Goal: Task Accomplishment & Management: Complete application form

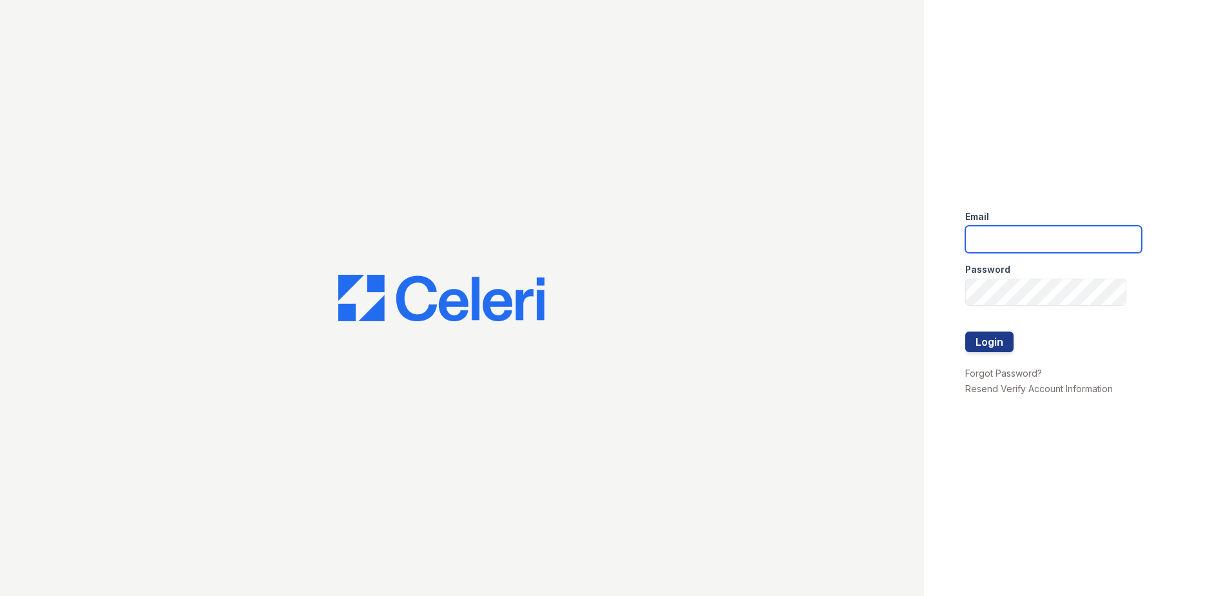
type input "[EMAIL_ADDRESS][DOMAIN_NAME]"
click at [1074, 244] on input "memayer@trinity-pm.com" at bounding box center [1054, 239] width 177 height 27
click at [963, 282] on div "Email Password Login Forgot Password? Resend Verify Account Information" at bounding box center [1078, 298] width 308 height 596
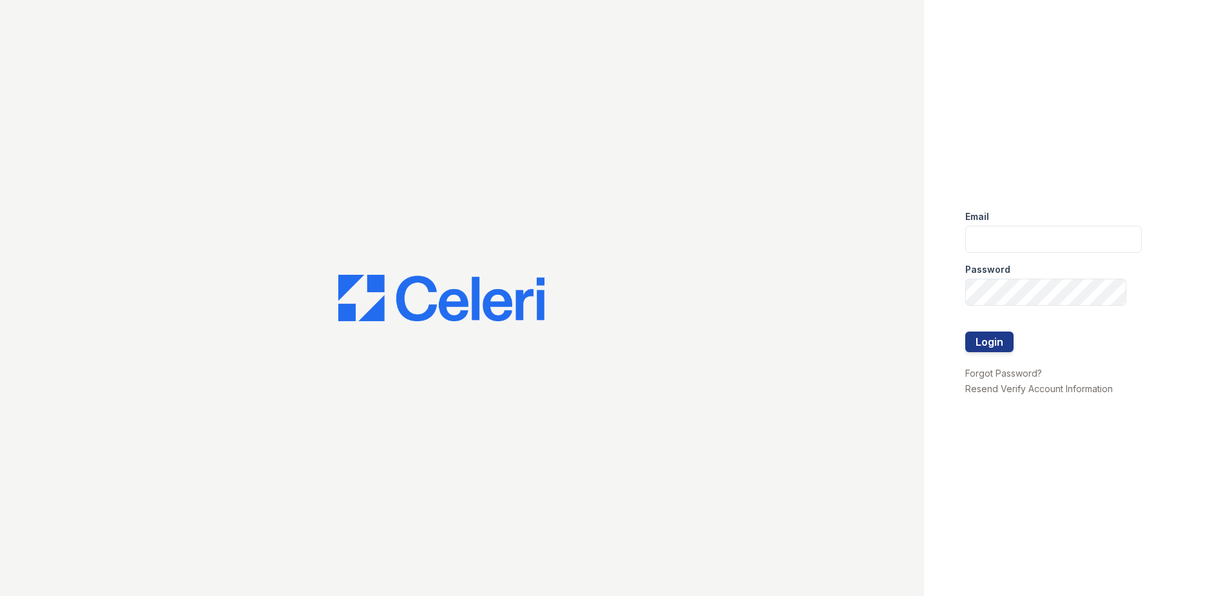
click at [963, 282] on div "Email Password Login Forgot Password? Resend Verify Account Information" at bounding box center [1078, 298] width 308 height 596
click at [1013, 309] on div at bounding box center [1054, 319] width 177 height 26
click at [1060, 233] on input "email" at bounding box center [1054, 239] width 177 height 27
type input "[EMAIL_ADDRESS][DOMAIN_NAME]"
click at [966, 331] on button "Login" at bounding box center [990, 341] width 48 height 21
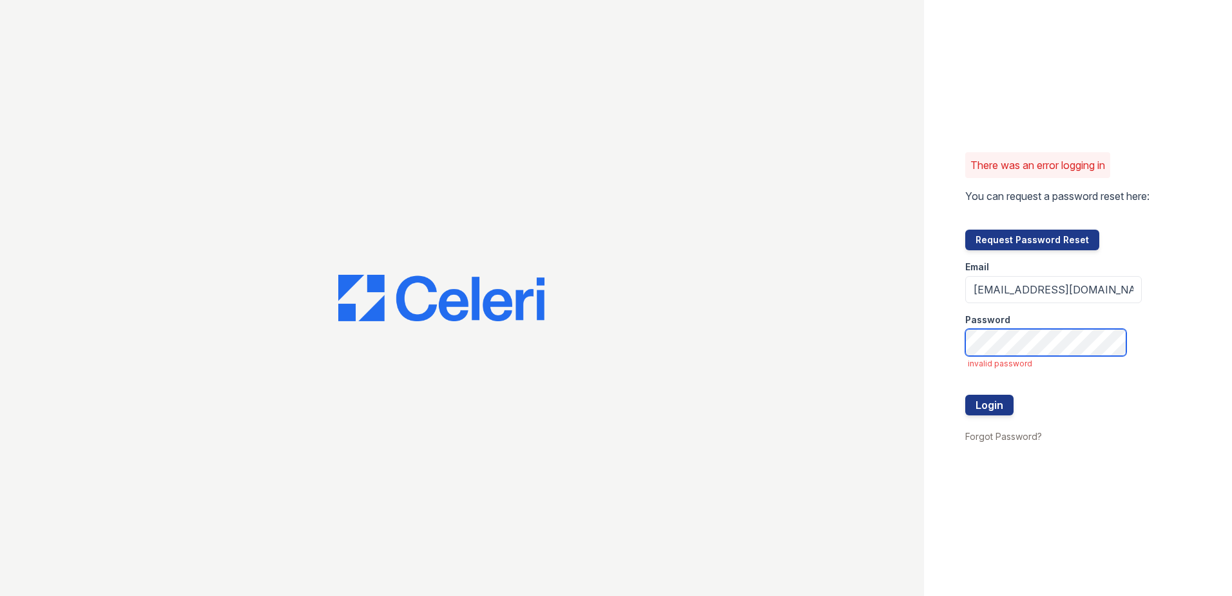
click at [966, 394] on button "Login" at bounding box center [990, 404] width 48 height 21
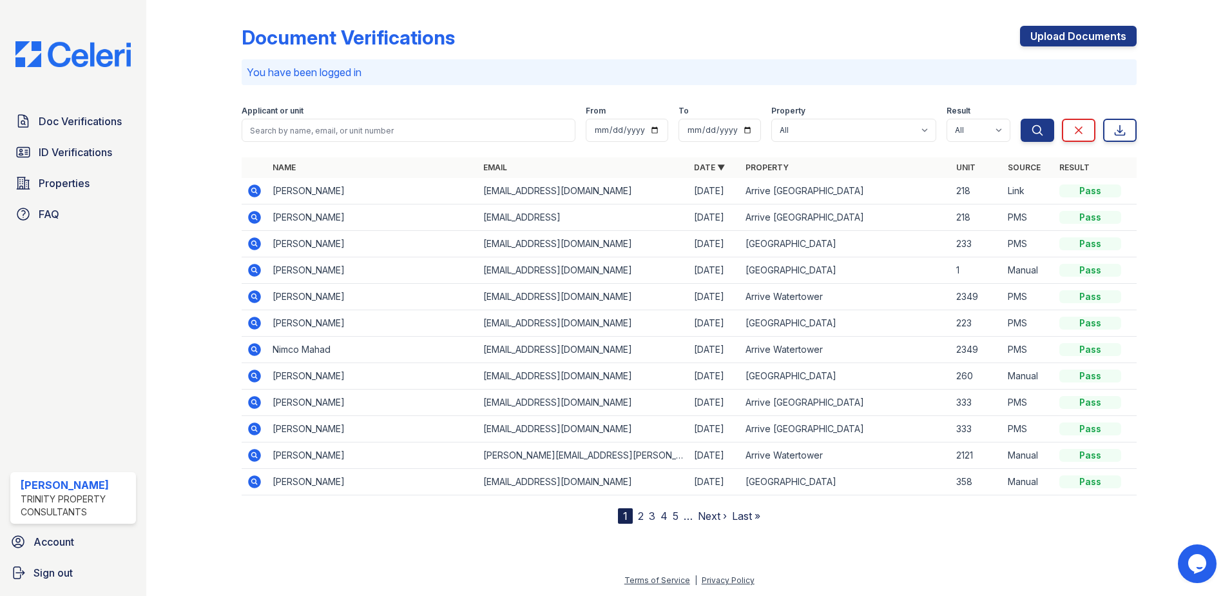
drag, startPoint x: 1162, startPoint y: 145, endPoint x: 1161, endPoint y: 96, distance: 49.0
click at [1162, 146] on div at bounding box center [1174, 264] width 75 height 518
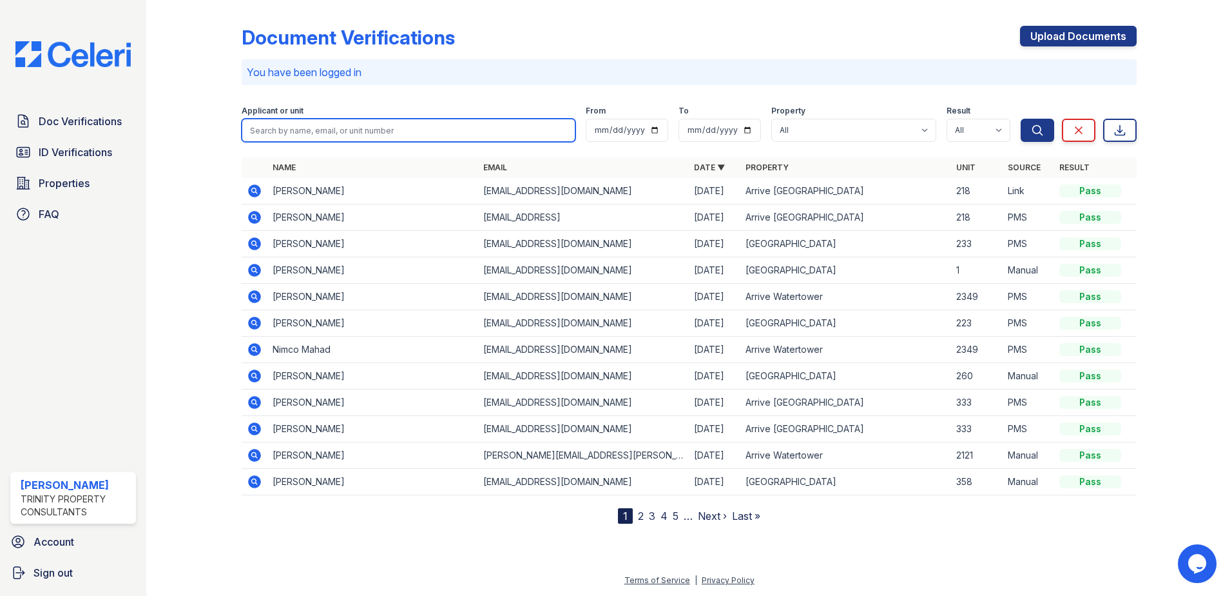
click at [432, 121] on input "search" at bounding box center [409, 130] width 334 height 23
type input "fatum"
click at [1021, 119] on button "Search" at bounding box center [1038, 130] width 34 height 23
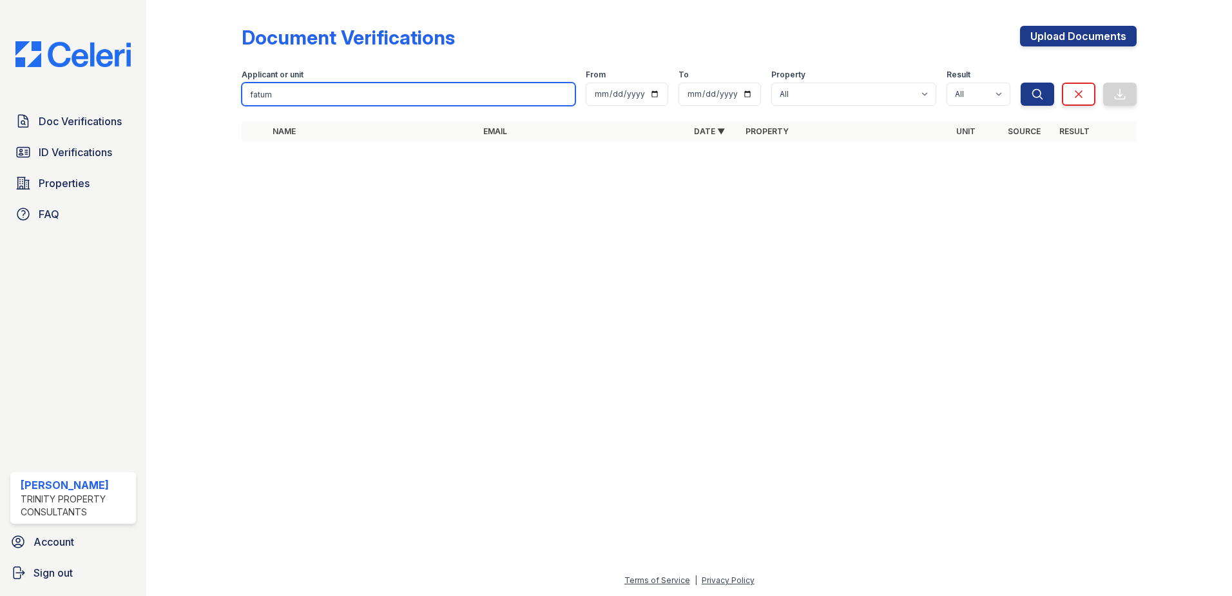
click at [364, 89] on input "fatum" at bounding box center [409, 94] width 334 height 23
click at [364, 88] on input "fatum" at bounding box center [409, 94] width 334 height 23
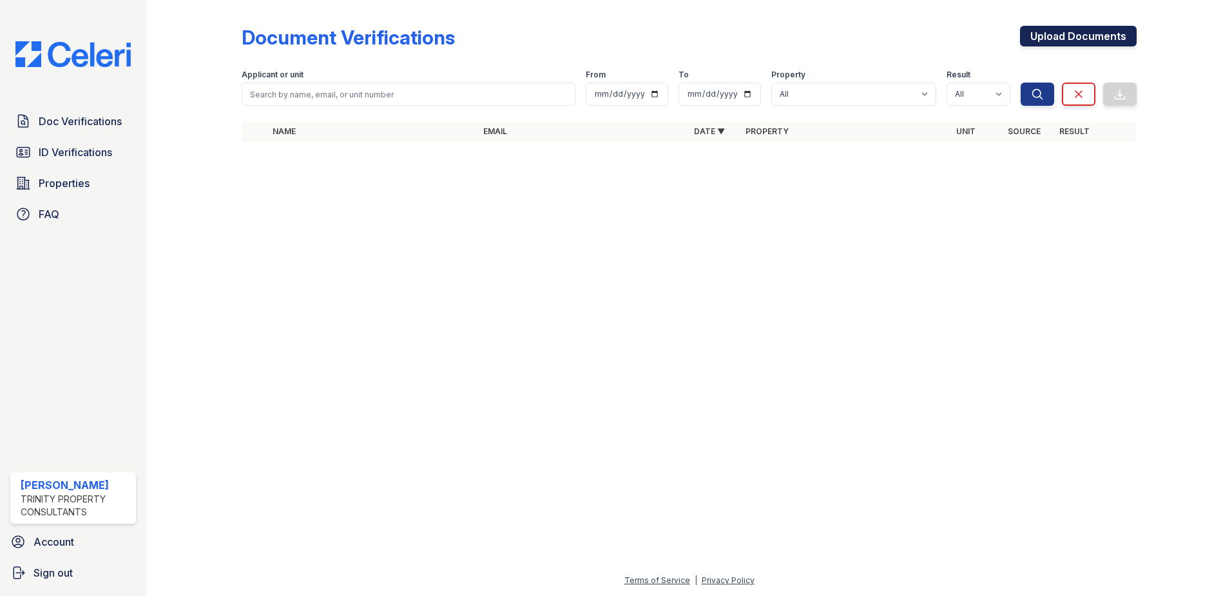
click at [1087, 27] on link "Upload Documents" at bounding box center [1078, 36] width 117 height 21
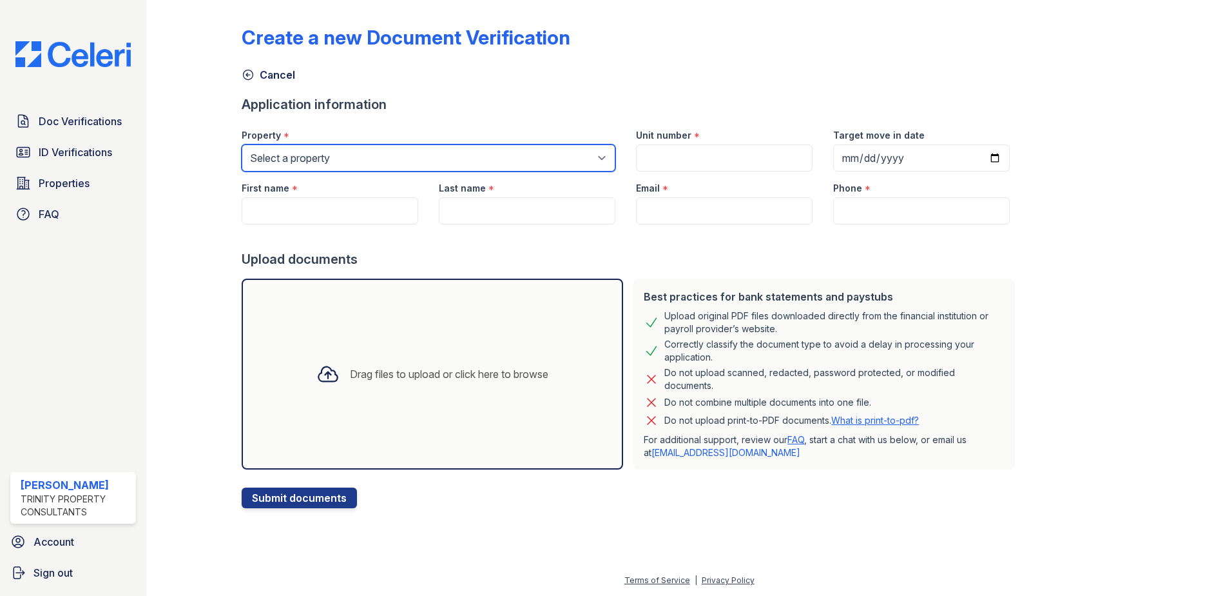
click at [422, 153] on select "Select a property Arrive St Louis Park Arrive Watertower ReNew Town Center" at bounding box center [429, 157] width 374 height 27
select select "4383"
click at [242, 144] on select "Select a property Arrive St Louis Park Arrive Watertower ReNew Town Center" at bounding box center [429, 157] width 374 height 27
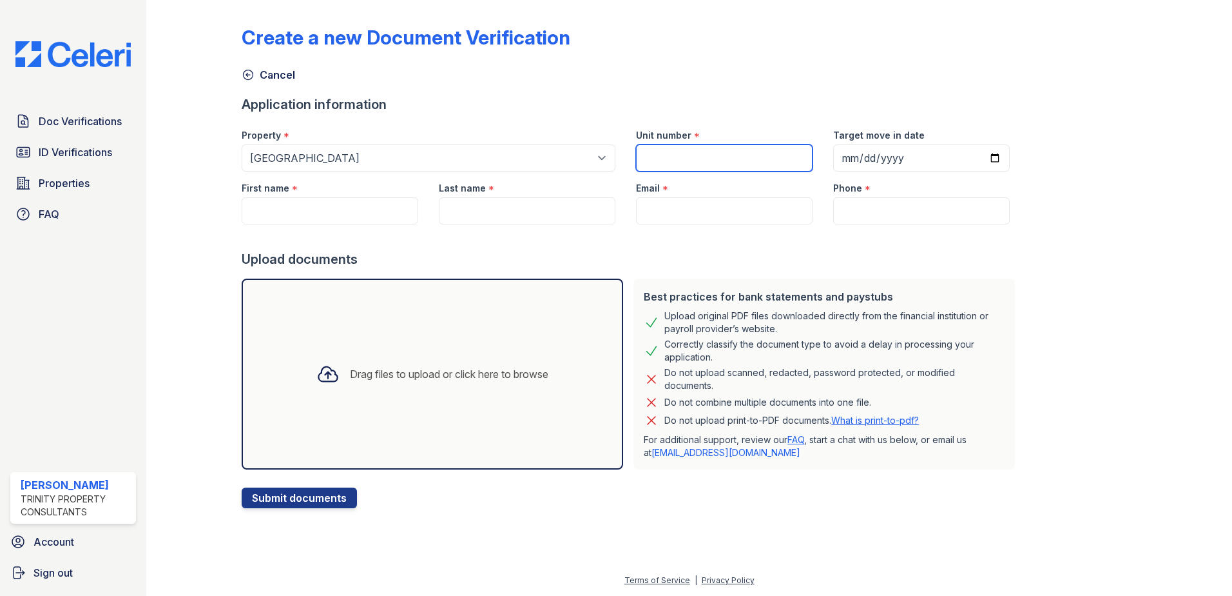
click at [662, 146] on input "Unit number" at bounding box center [724, 157] width 177 height 27
type input "338"
click at [979, 156] on input "Target move in date" at bounding box center [921, 157] width 177 height 27
type input "2025-08-25"
click at [332, 204] on input "First name" at bounding box center [330, 210] width 177 height 27
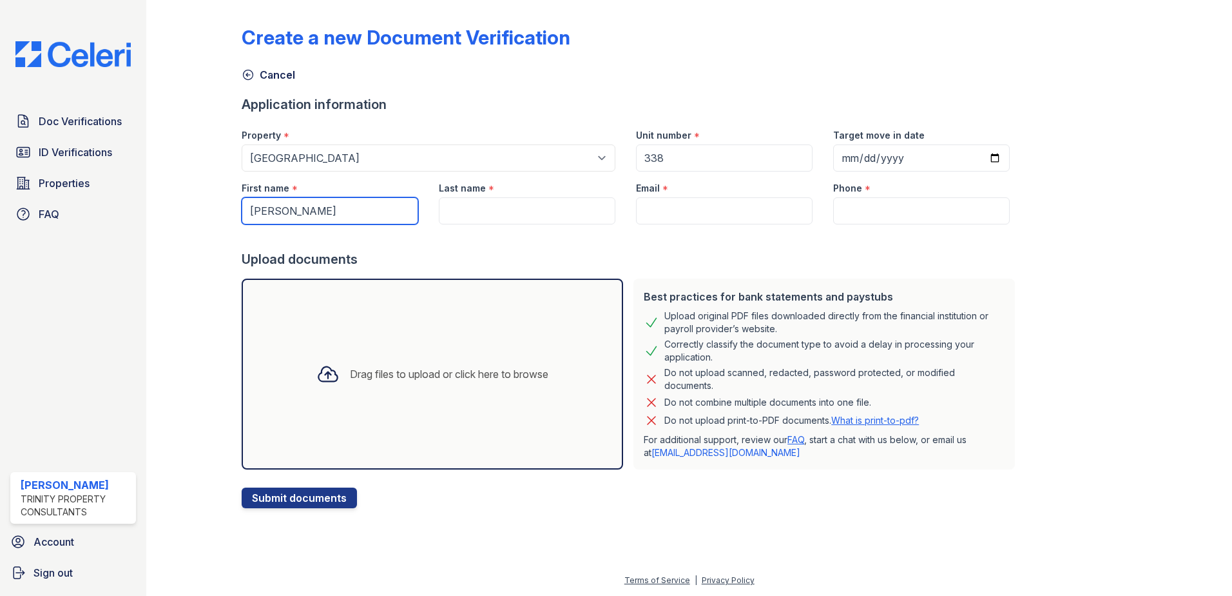
type input "[PERSON_NAME]"
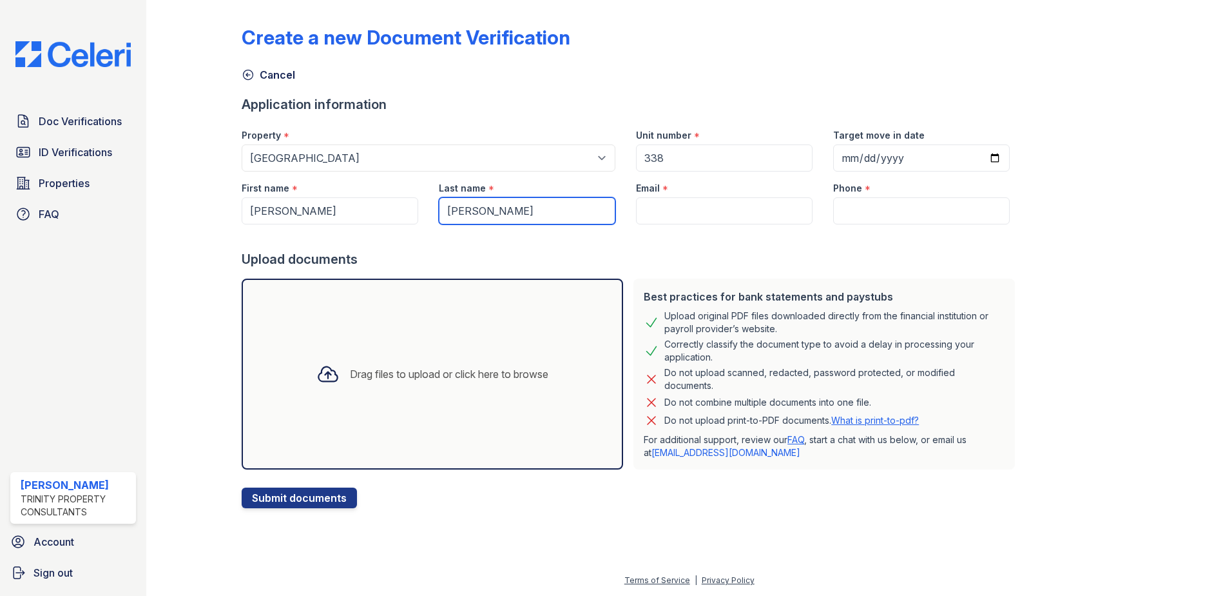
type input "[PERSON_NAME]"
click at [690, 199] on input "Email" at bounding box center [724, 210] width 177 height 27
paste input "[EMAIL_ADDRESS][DOMAIN_NAME]"
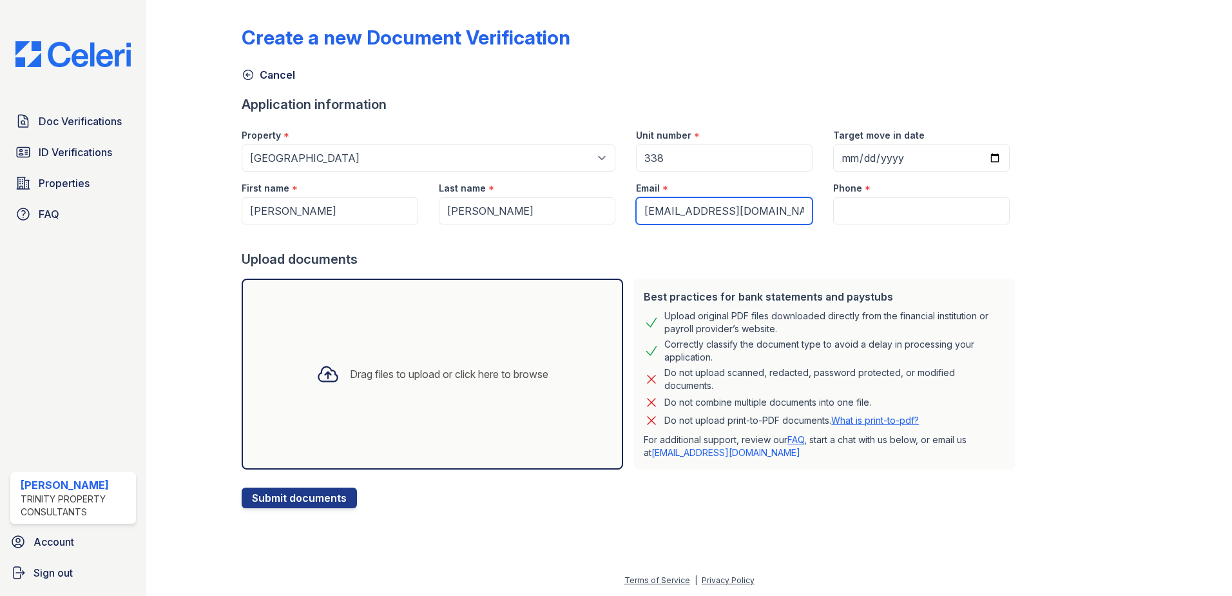
type input "[EMAIL_ADDRESS][DOMAIN_NAME]"
click at [710, 72] on div "Cancel" at bounding box center [689, 70] width 895 height 23
click at [906, 203] on input "Phone" at bounding box center [921, 210] width 177 height 27
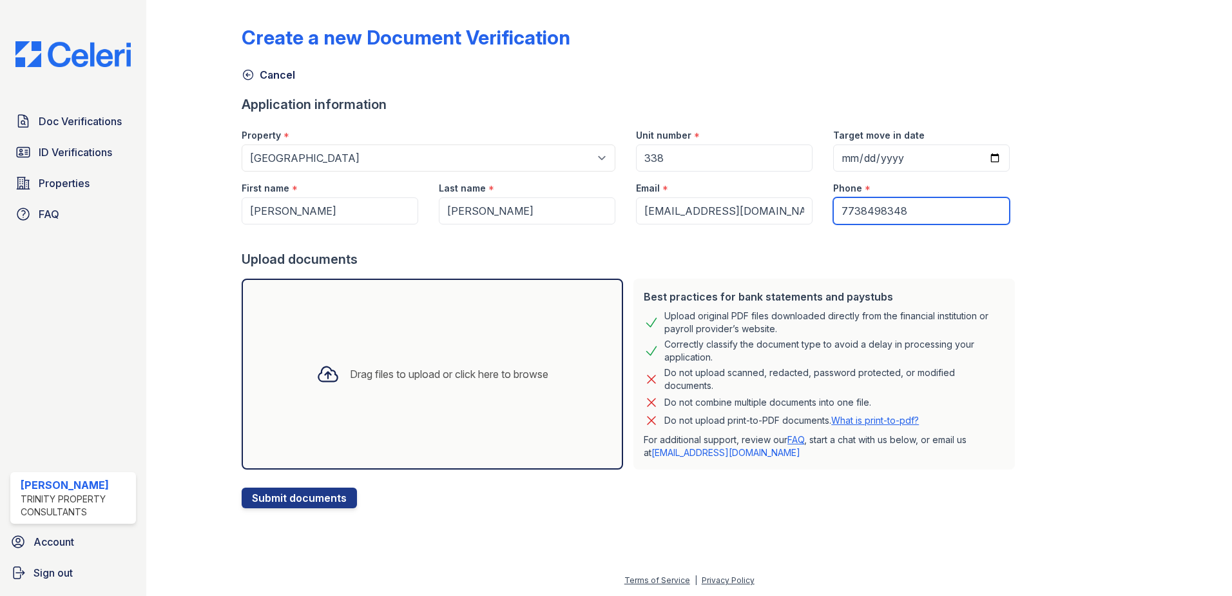
type input "7738498348"
click at [316, 494] on button "Submit documents" at bounding box center [299, 497] width 115 height 21
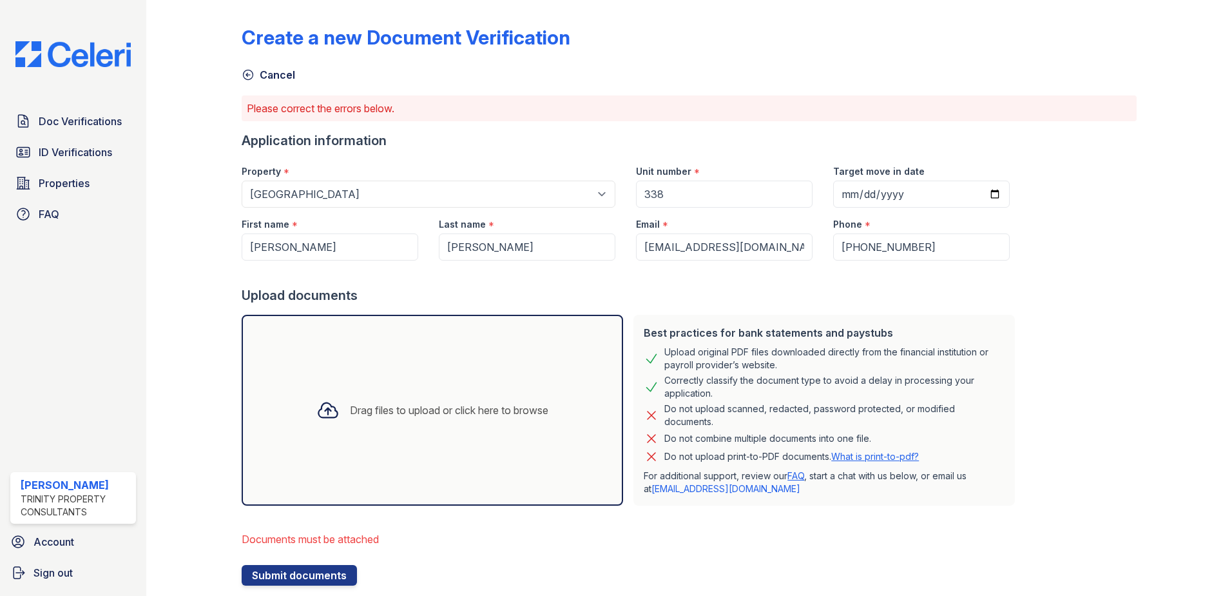
click at [385, 447] on div "Drag files to upload or click here to browse" at bounding box center [433, 410] width 382 height 191
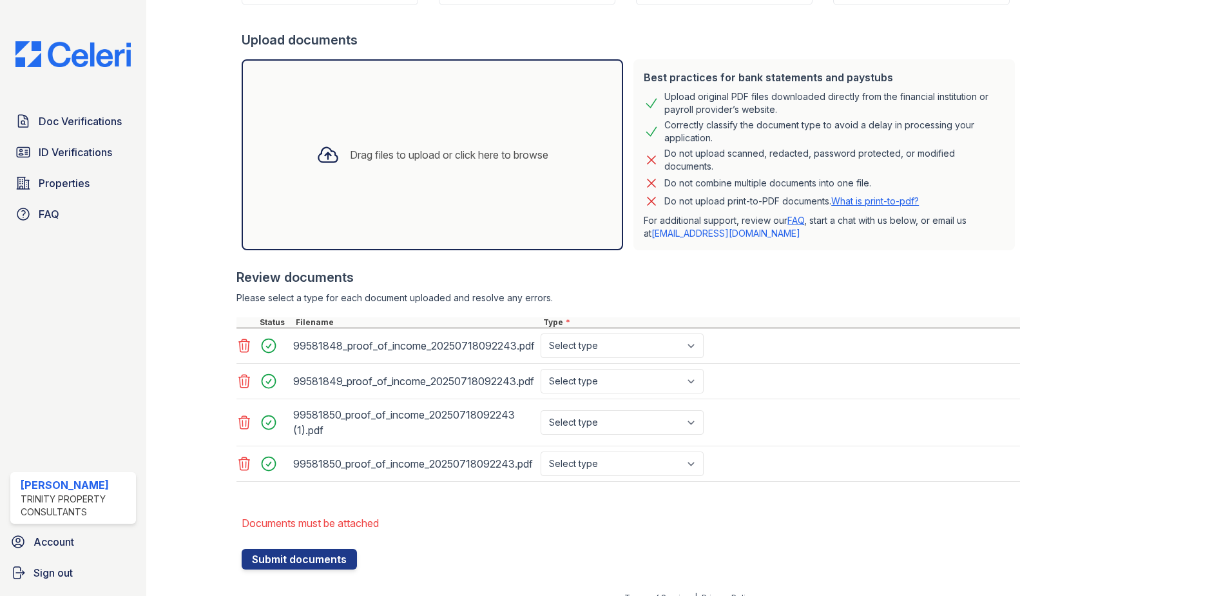
scroll to position [258, 0]
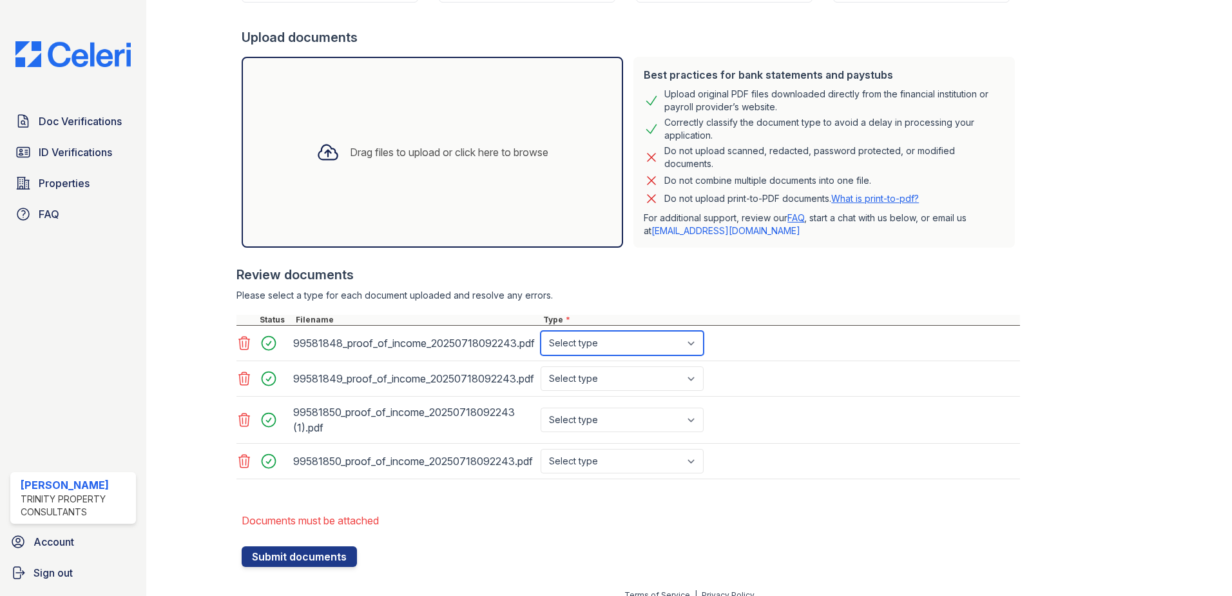
click at [674, 341] on select "Select type Paystub Bank Statement Offer Letter Tax Documents Benefit Award Let…" at bounding box center [622, 343] width 163 height 24
select select "paystub"
click at [541, 331] on select "Select type Paystub Bank Statement Offer Letter Tax Documents Benefit Award Let…" at bounding box center [622, 343] width 163 height 24
click at [659, 380] on select "Select type Paystub Bank Statement Offer Letter Tax Documents Benefit Award Let…" at bounding box center [622, 378] width 163 height 24
select select "paystub"
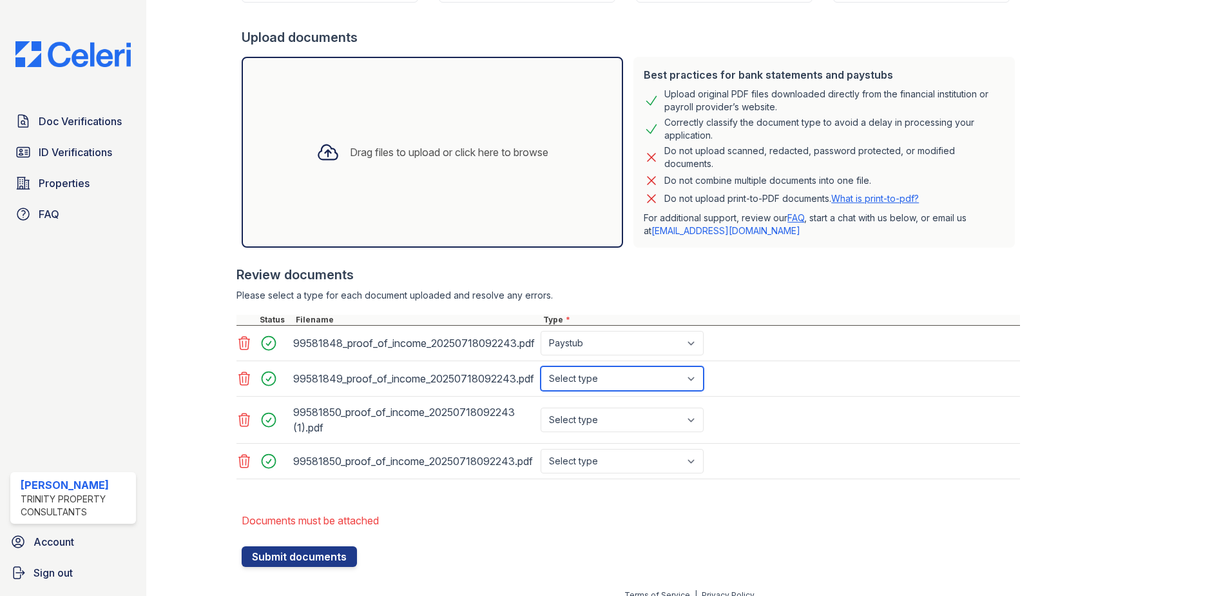
click at [541, 366] on select "Select type Paystub Bank Statement Offer Letter Tax Documents Benefit Award Let…" at bounding box center [622, 378] width 163 height 24
click at [648, 416] on select "Select type Paystub Bank Statement Offer Letter Tax Documents Benefit Award Let…" at bounding box center [622, 419] width 163 height 24
select select "paystub"
click at [541, 407] on select "Select type Paystub Bank Statement Offer Letter Tax Documents Benefit Award Let…" at bounding box center [622, 419] width 163 height 24
click at [639, 465] on select "Select type Paystub Bank Statement Offer Letter Tax Documents Benefit Award Let…" at bounding box center [622, 461] width 163 height 24
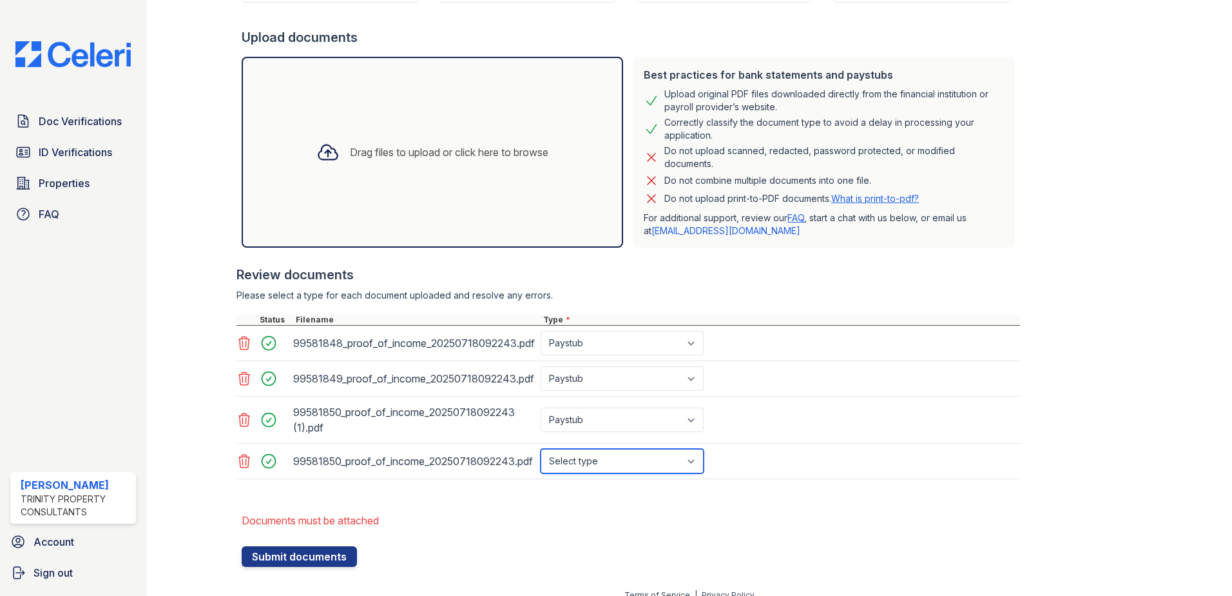
select select "paystub"
click at [541, 449] on select "Select type Paystub Bank Statement Offer Letter Tax Documents Benefit Award Let…" at bounding box center [622, 461] width 163 height 24
click at [257, 550] on button "Submit documents" at bounding box center [299, 556] width 115 height 21
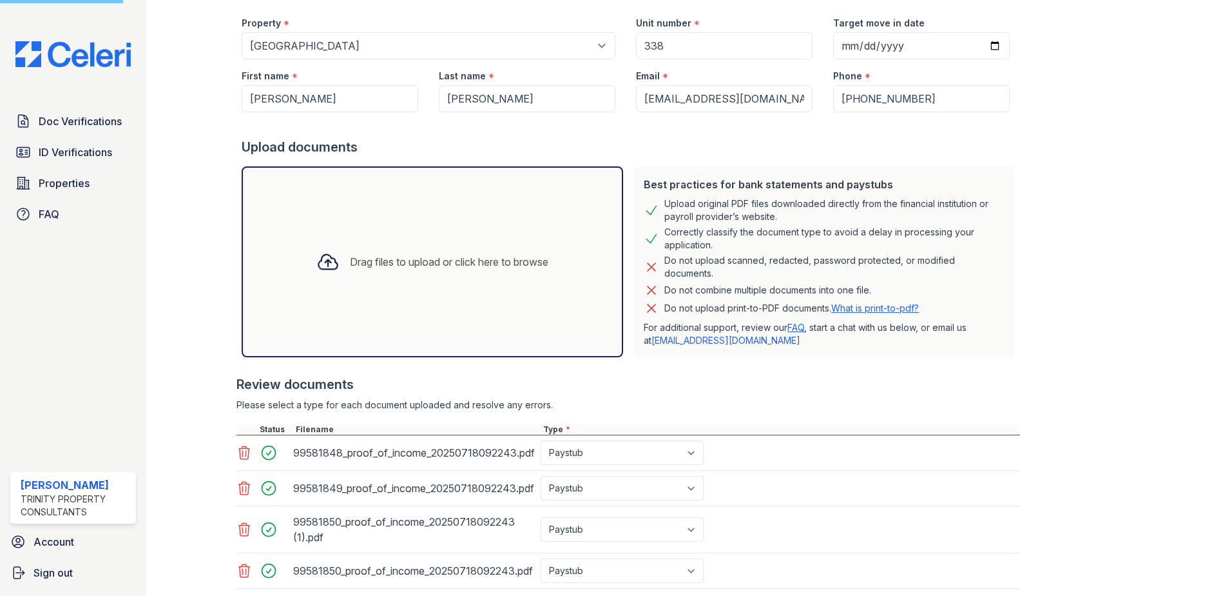
scroll to position [0, 0]
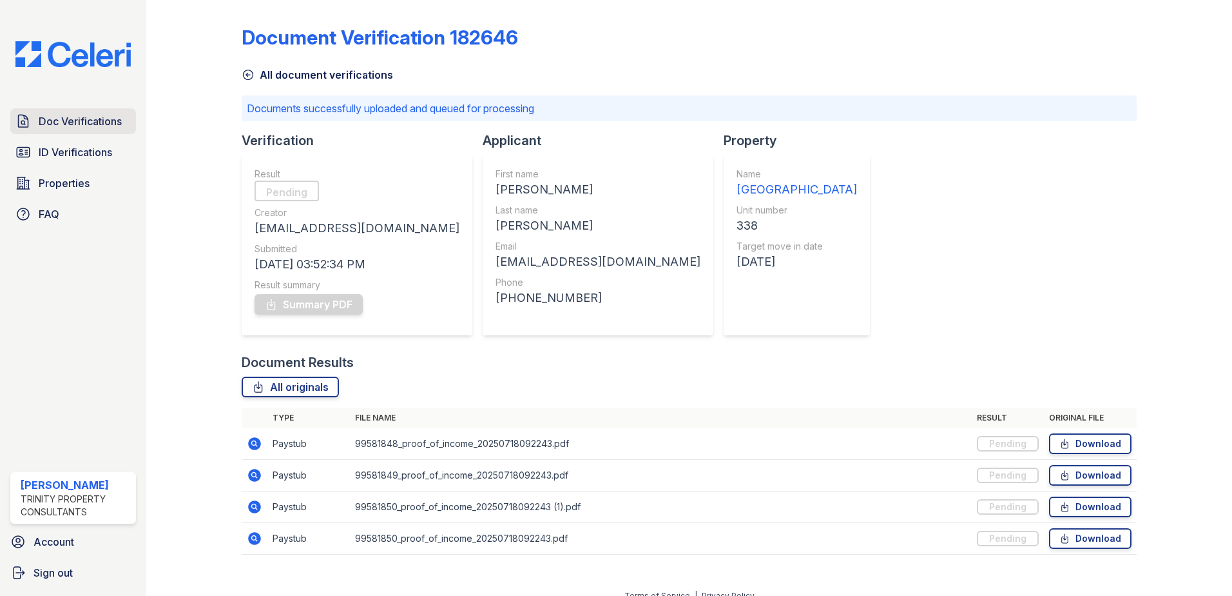
click at [107, 121] on span "Doc Verifications" at bounding box center [80, 120] width 83 height 15
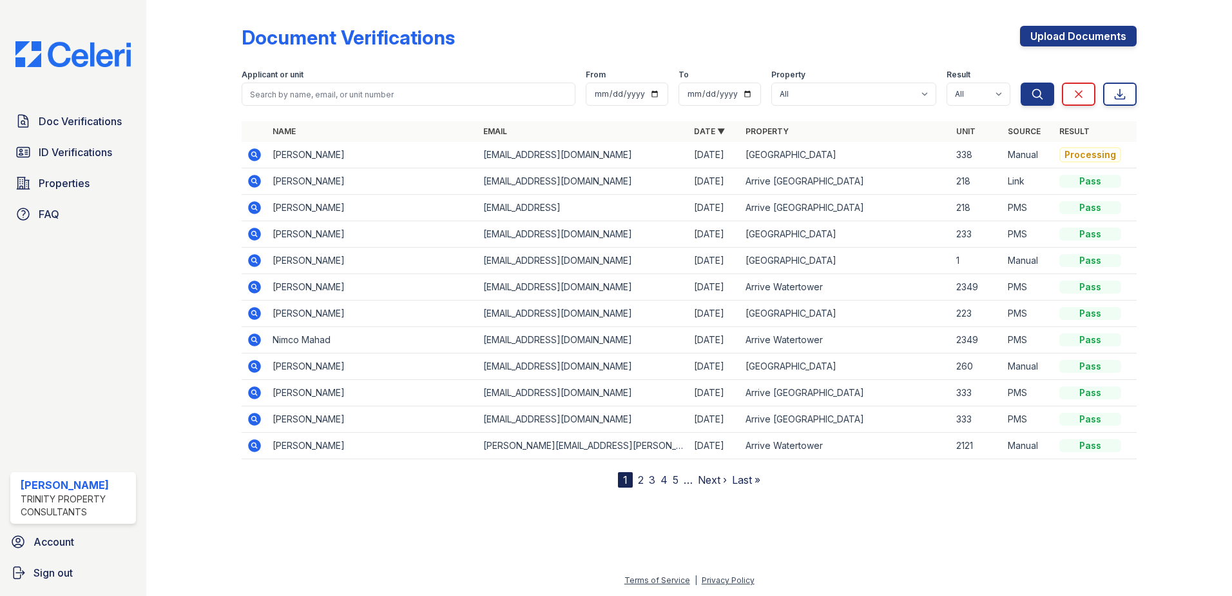
click at [72, 136] on div "Doc Verifications ID Verifications Properties FAQ" at bounding box center [73, 167] width 136 height 119
click at [84, 112] on link "Doc Verifications" at bounding box center [73, 121] width 126 height 26
click at [64, 148] on span "ID Verifications" at bounding box center [75, 151] width 73 height 15
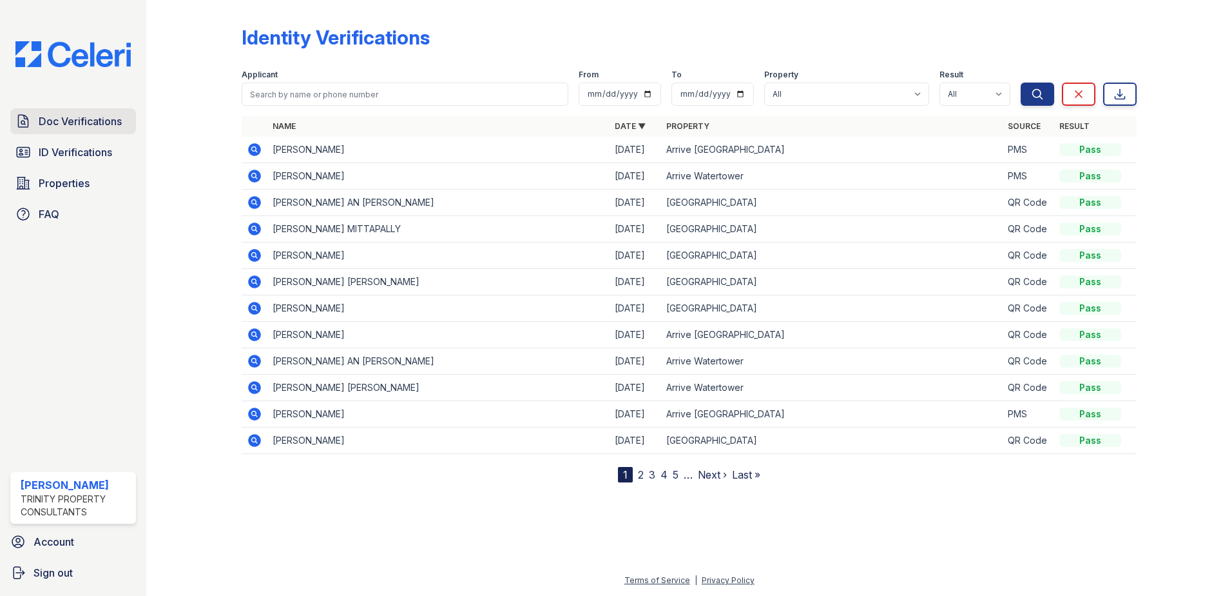
click at [68, 131] on link "Doc Verifications" at bounding box center [73, 121] width 126 height 26
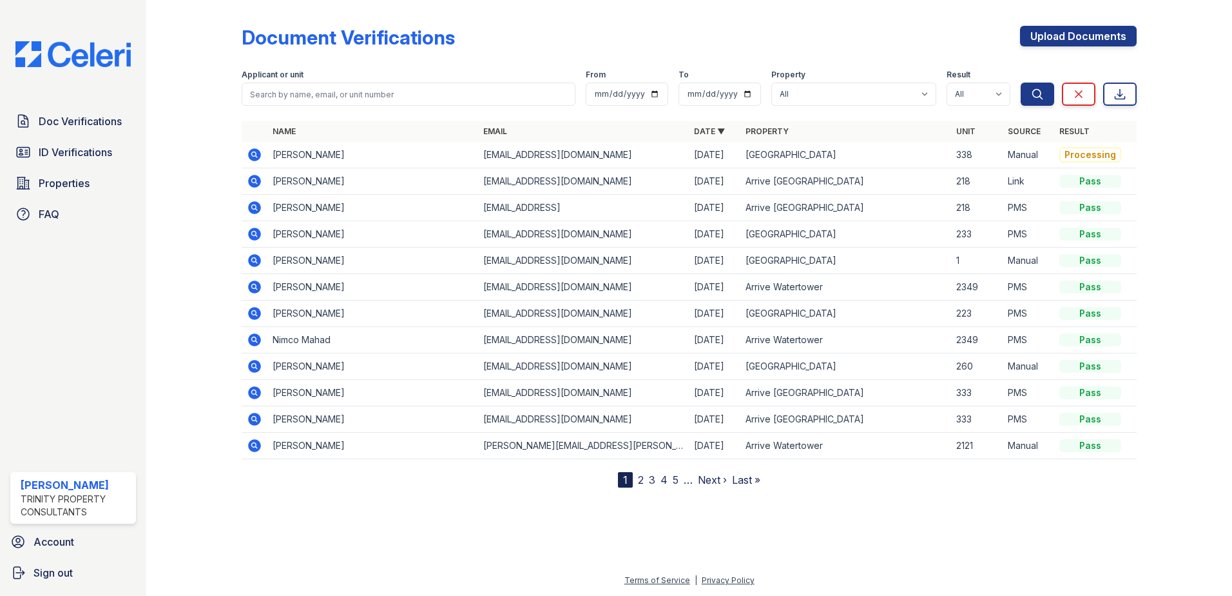
click at [275, 156] on td "[PERSON_NAME]" at bounding box center [372, 155] width 211 height 26
click at [251, 152] on icon at bounding box center [254, 154] width 13 height 13
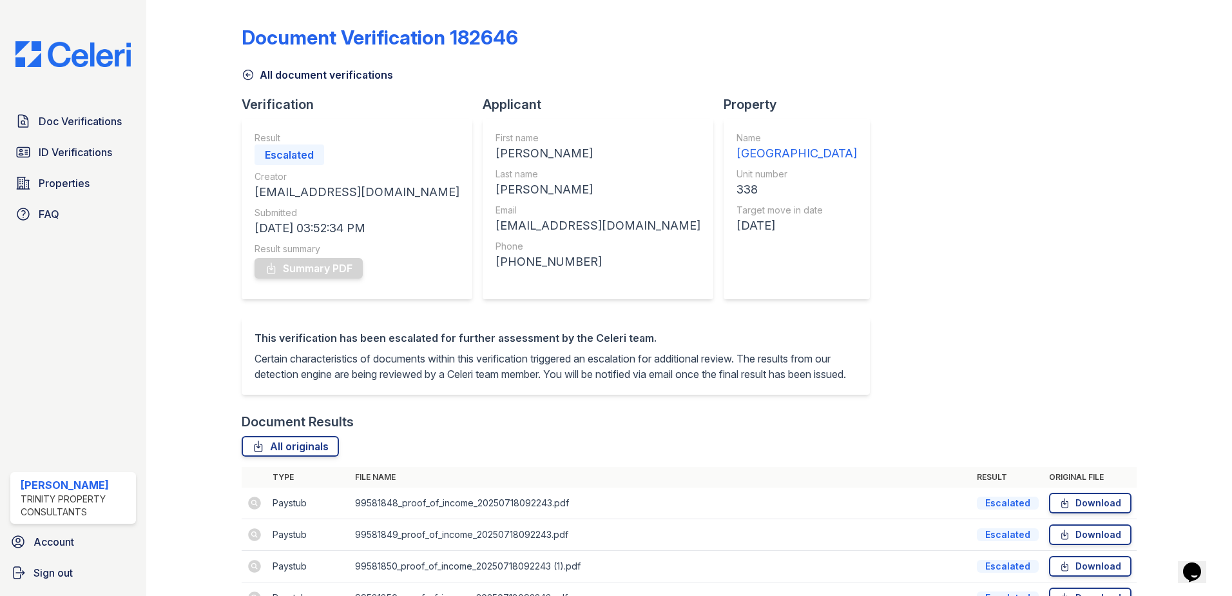
click at [338, 267] on div "Summary PDF" at bounding box center [357, 268] width 205 height 26
drag, startPoint x: 338, startPoint y: 267, endPoint x: 307, endPoint y: 220, distance: 57.2
click at [307, 220] on div "08/25/25 03:52:34 PM" at bounding box center [357, 228] width 205 height 18
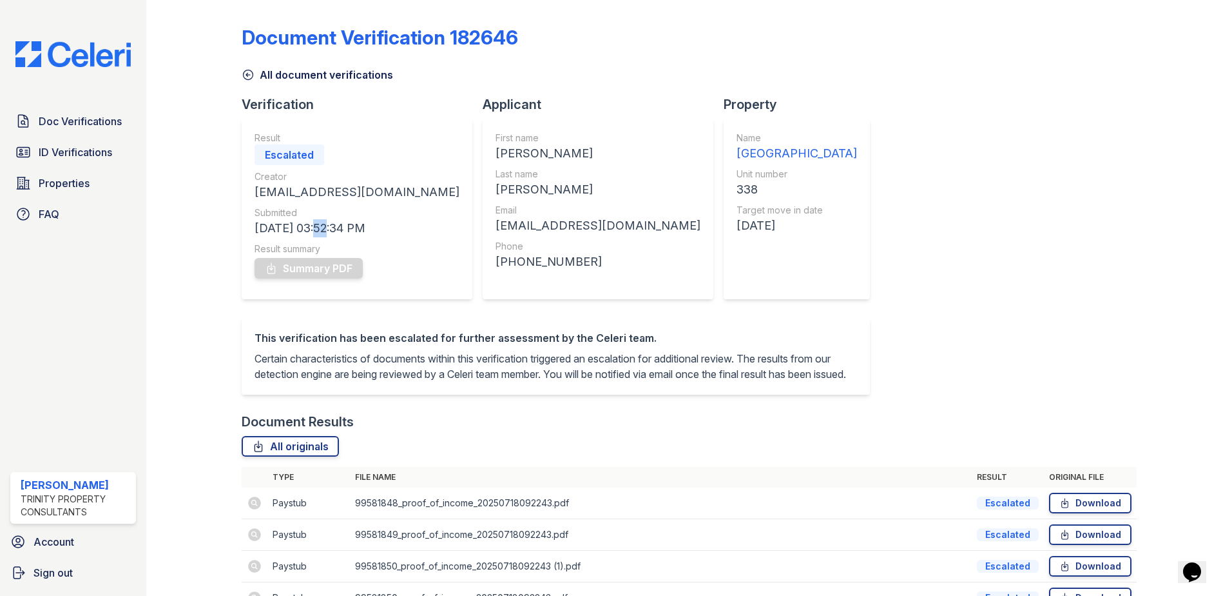
click at [307, 220] on div "08/25/25 03:52:34 PM" at bounding box center [357, 228] width 205 height 18
click at [439, 360] on p "Certain characteristics of documents within this verification triggered an esca…" at bounding box center [556, 366] width 603 height 31
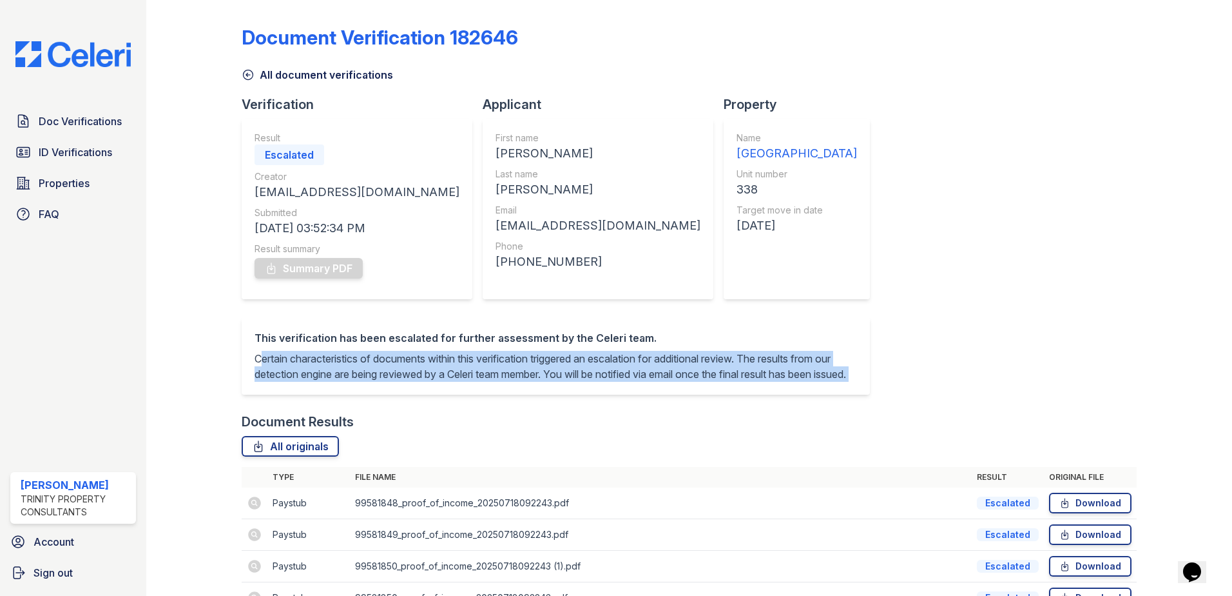
click at [439, 360] on p "Certain characteristics of documents within this verification triggered an esca…" at bounding box center [556, 366] width 603 height 31
drag, startPoint x: 439, startPoint y: 360, endPoint x: 413, endPoint y: 370, distance: 28.4
click at [413, 370] on p "Certain characteristics of documents within this verification triggered an esca…" at bounding box center [556, 366] width 603 height 31
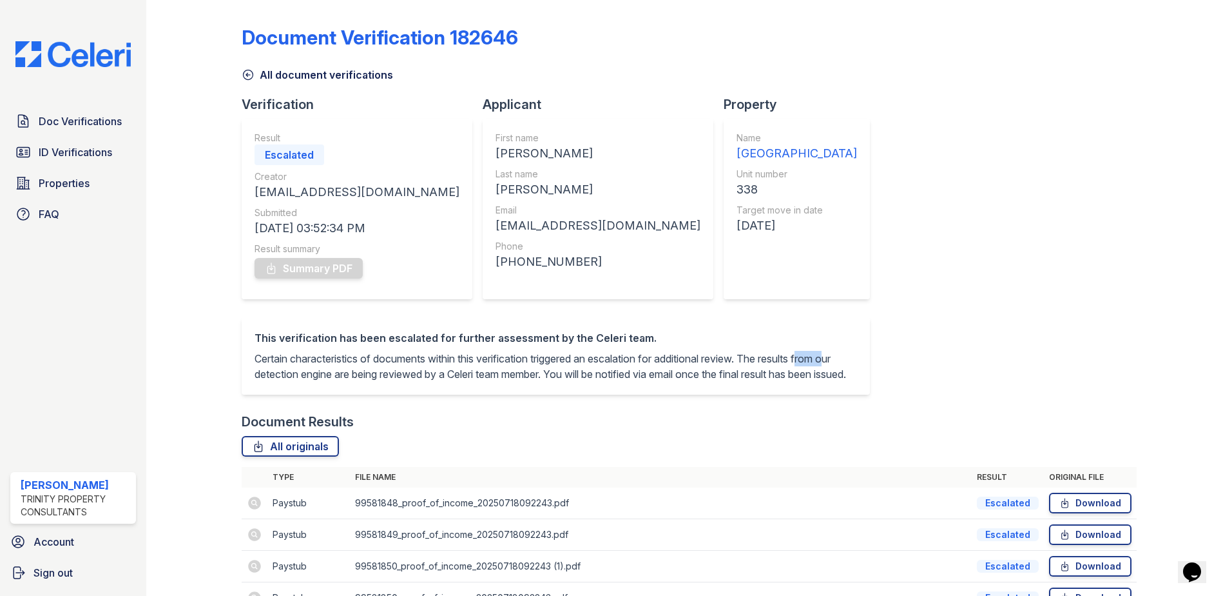
click at [413, 370] on p "Certain characteristics of documents within this verification triggered an esca…" at bounding box center [556, 366] width 603 height 31
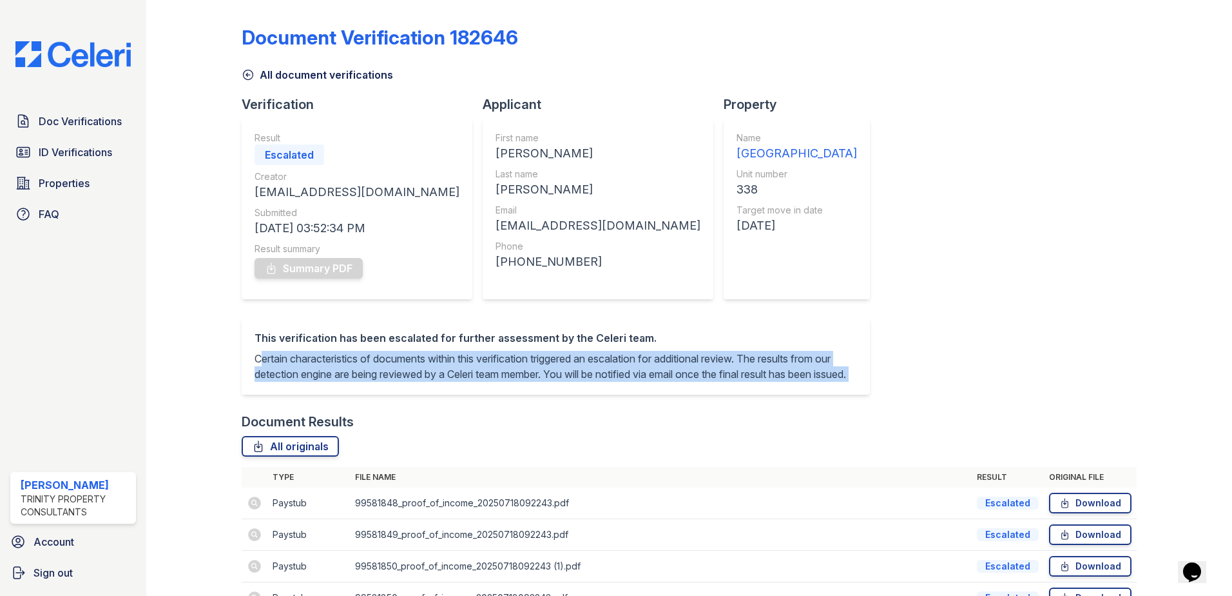
click at [413, 370] on p "Certain characteristics of documents within this verification triggered an esca…" at bounding box center [556, 366] width 603 height 31
click at [410, 374] on p "Certain characteristics of documents within this verification triggered an esca…" at bounding box center [556, 366] width 603 height 31
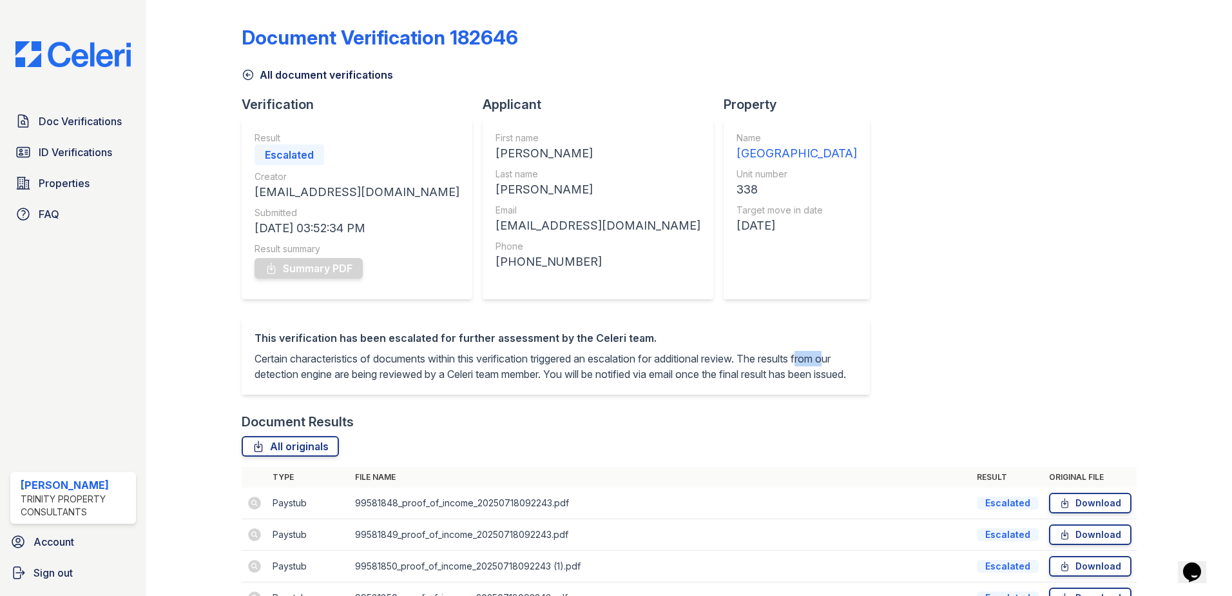
click at [410, 374] on p "Certain characteristics of documents within this verification triggered an esca…" at bounding box center [556, 366] width 603 height 31
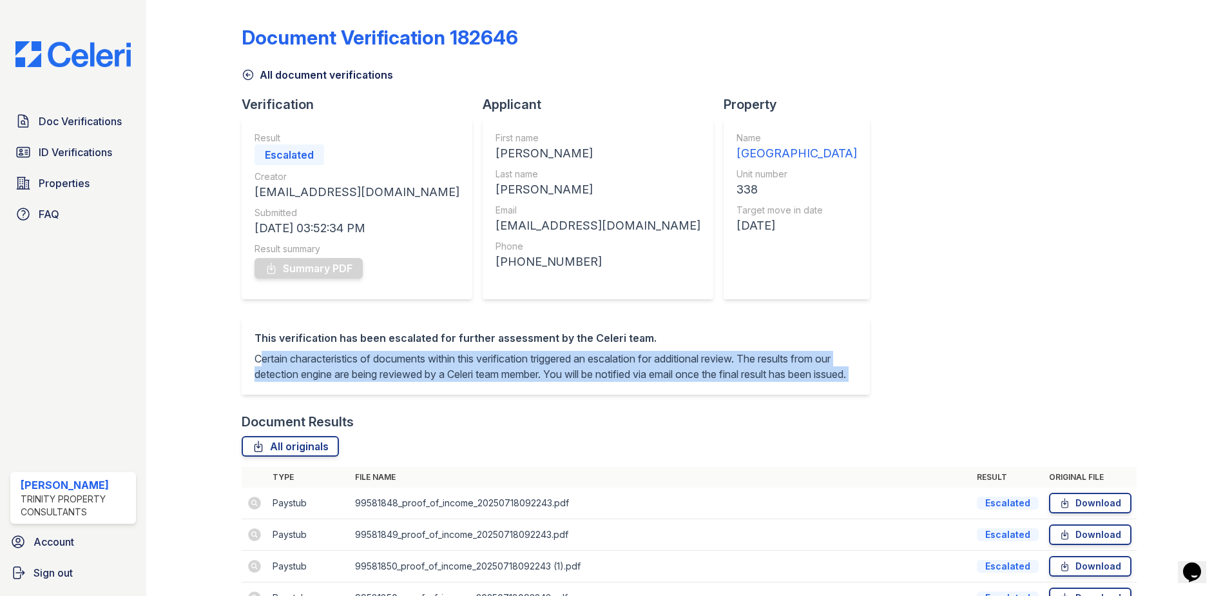
click at [410, 374] on p "Certain characteristics of documents within this verification triggered an esca…" at bounding box center [556, 366] width 603 height 31
drag, startPoint x: 410, startPoint y: 374, endPoint x: 394, endPoint y: 382, distance: 18.2
click at [394, 382] on p "Certain characteristics of documents within this verification triggered an esca…" at bounding box center [556, 366] width 603 height 31
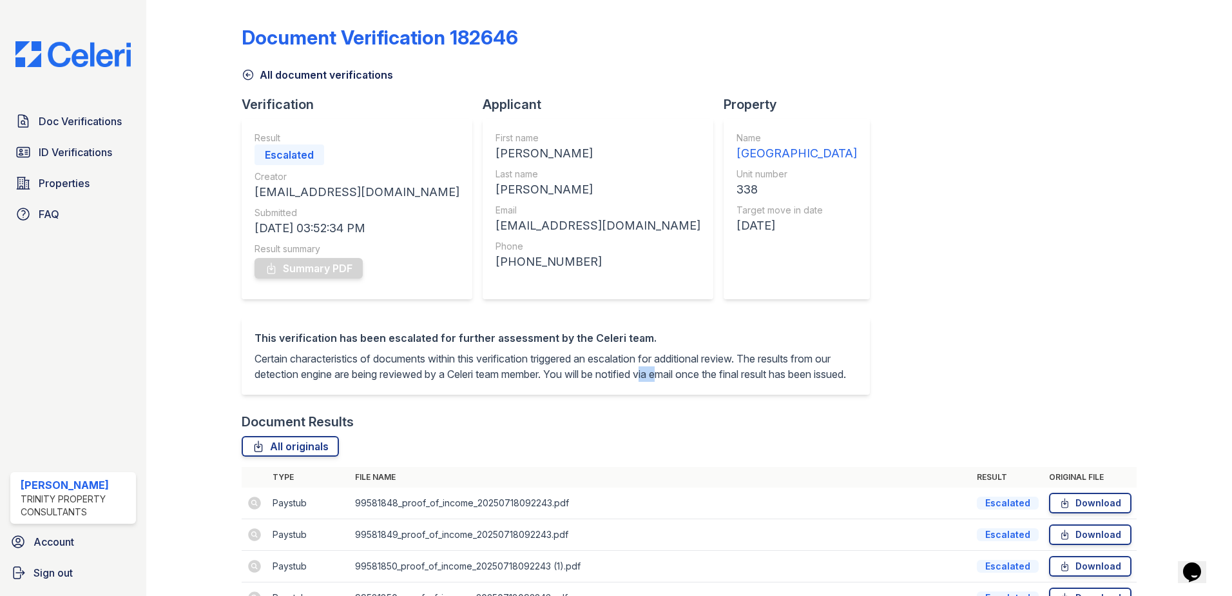
click at [394, 382] on p "Certain characteristics of documents within this verification triggered an esca…" at bounding box center [556, 366] width 603 height 31
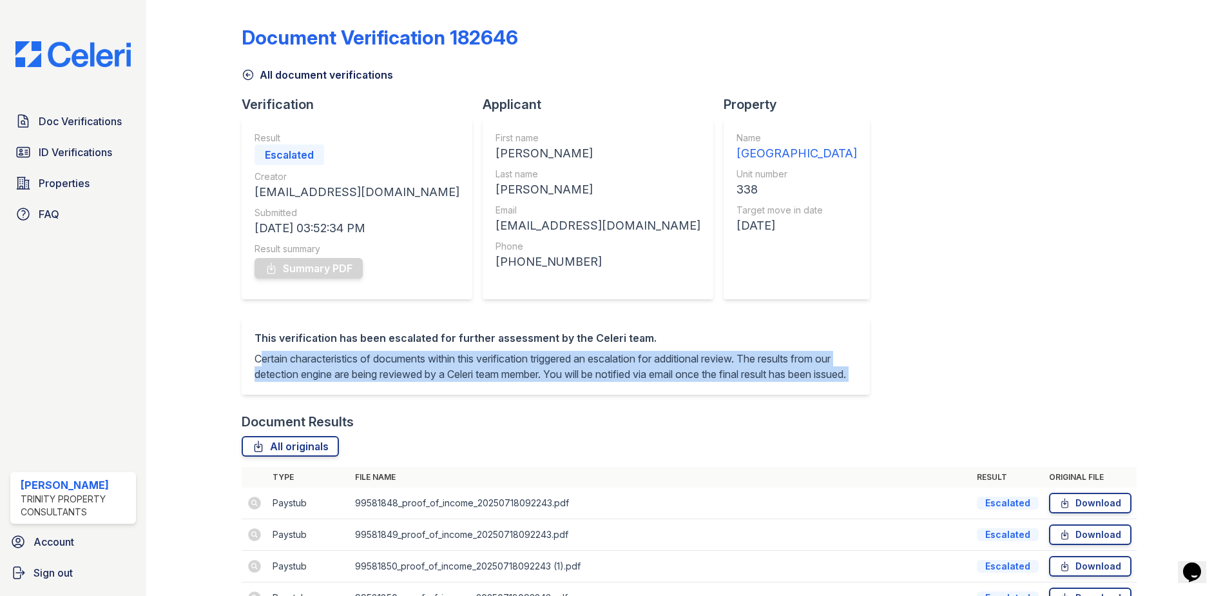
click at [394, 382] on p "Certain characteristics of documents within this verification triggered an esca…" at bounding box center [556, 366] width 603 height 31
drag, startPoint x: 394, startPoint y: 382, endPoint x: 478, endPoint y: 382, distance: 84.4
click at [478, 382] on p "Certain characteristics of documents within this verification triggered an esca…" at bounding box center [556, 366] width 603 height 31
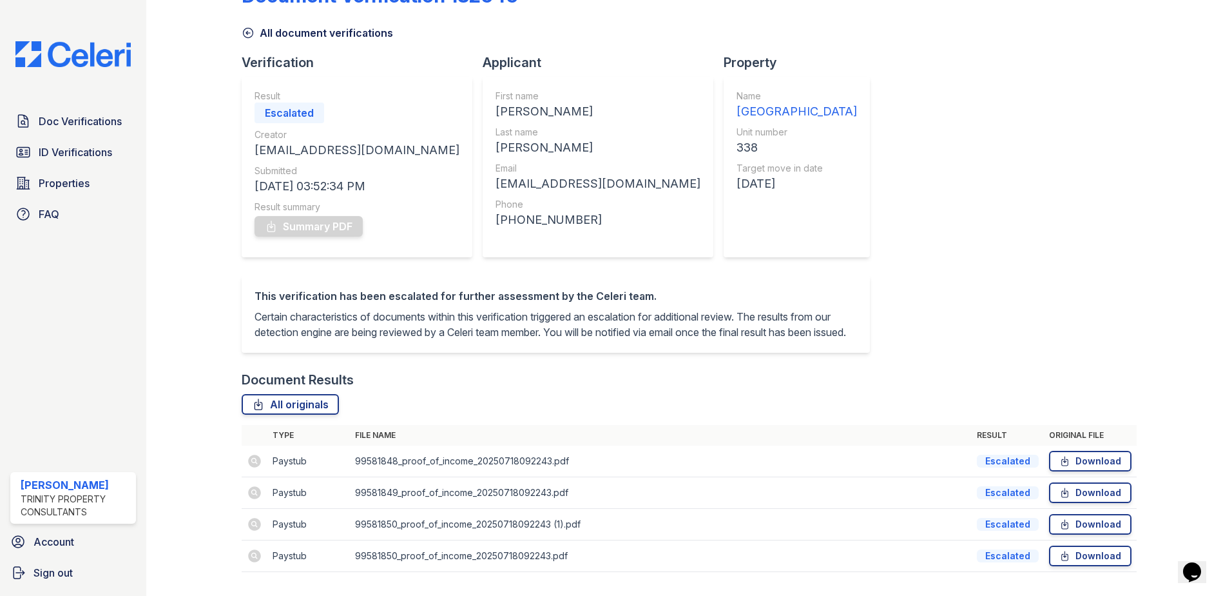
scroll to position [64, 0]
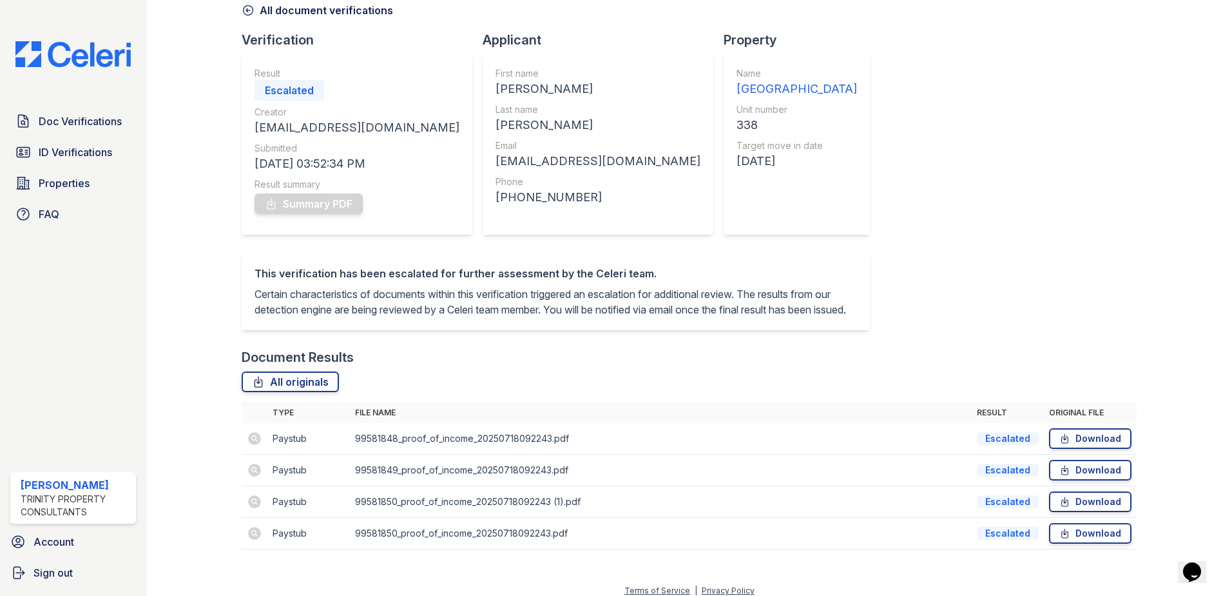
click at [574, 317] on p "Certain characteristics of documents within this verification triggered an esca…" at bounding box center [556, 301] width 603 height 31
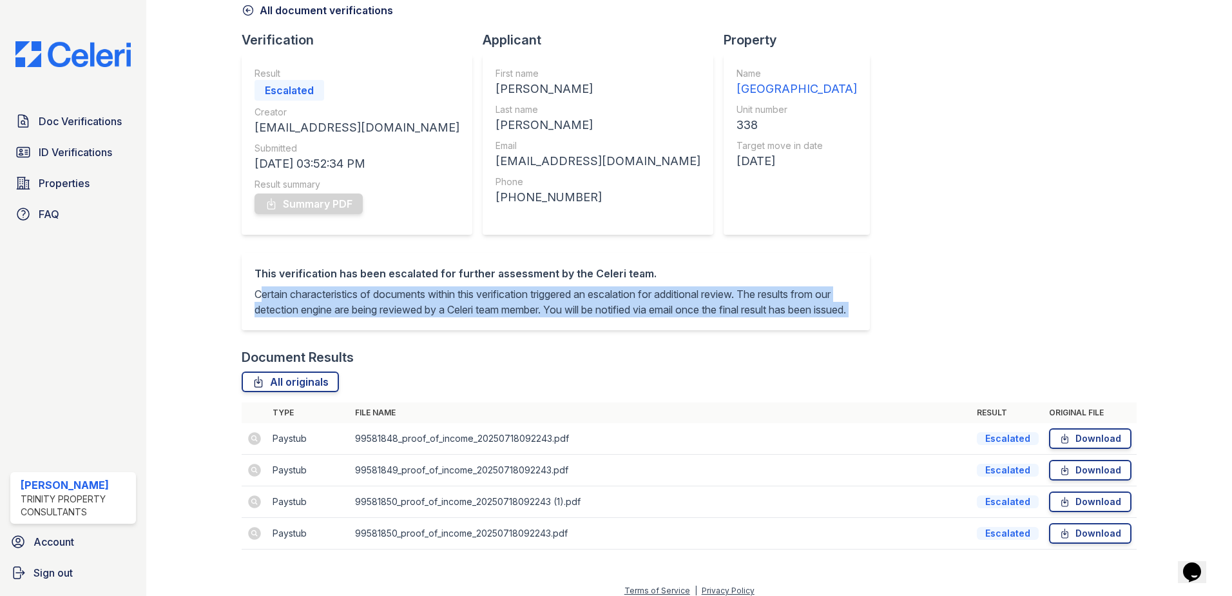
click at [574, 317] on p "Certain characteristics of documents within this verification triggered an esca…" at bounding box center [556, 301] width 603 height 31
drag, startPoint x: 574, startPoint y: 318, endPoint x: 509, endPoint y: 330, distance: 66.1
click at [509, 317] on p "Certain characteristics of documents within this verification triggered an esca…" at bounding box center [556, 301] width 603 height 31
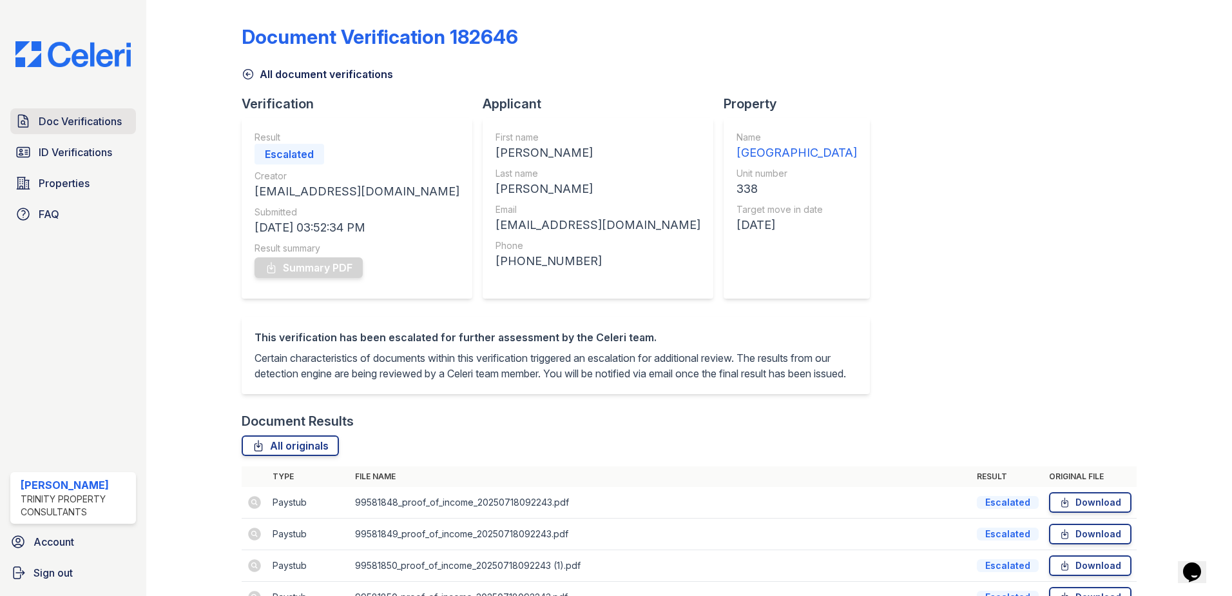
scroll to position [0, 0]
click at [63, 124] on span "Doc Verifications" at bounding box center [80, 120] width 83 height 15
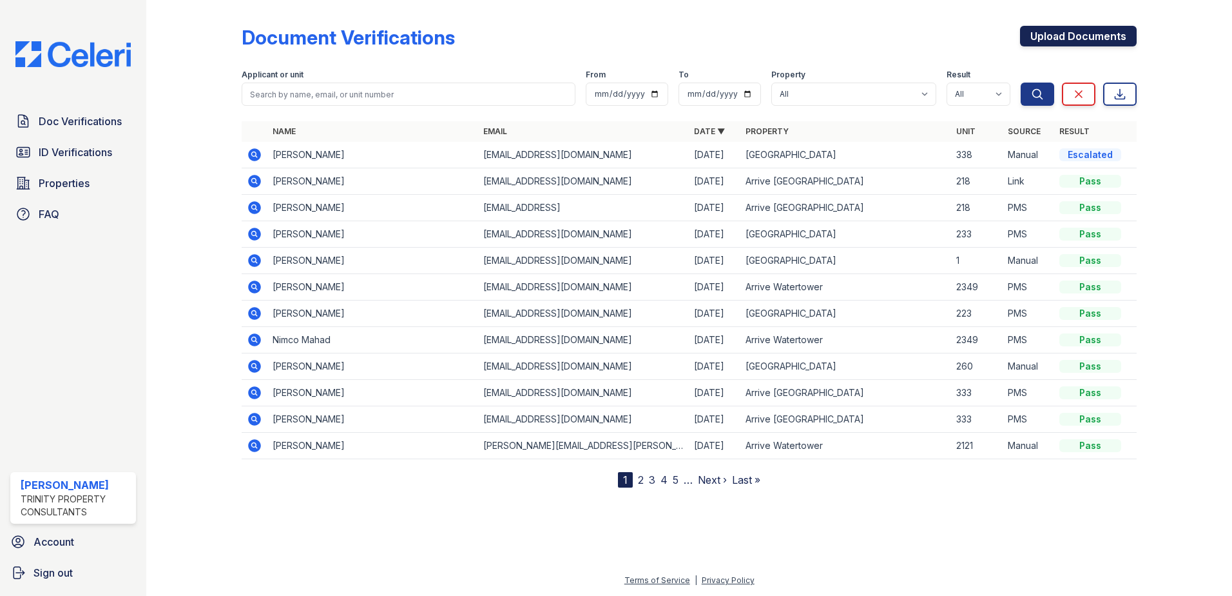
click at [1054, 41] on link "Upload Documents" at bounding box center [1078, 36] width 117 height 21
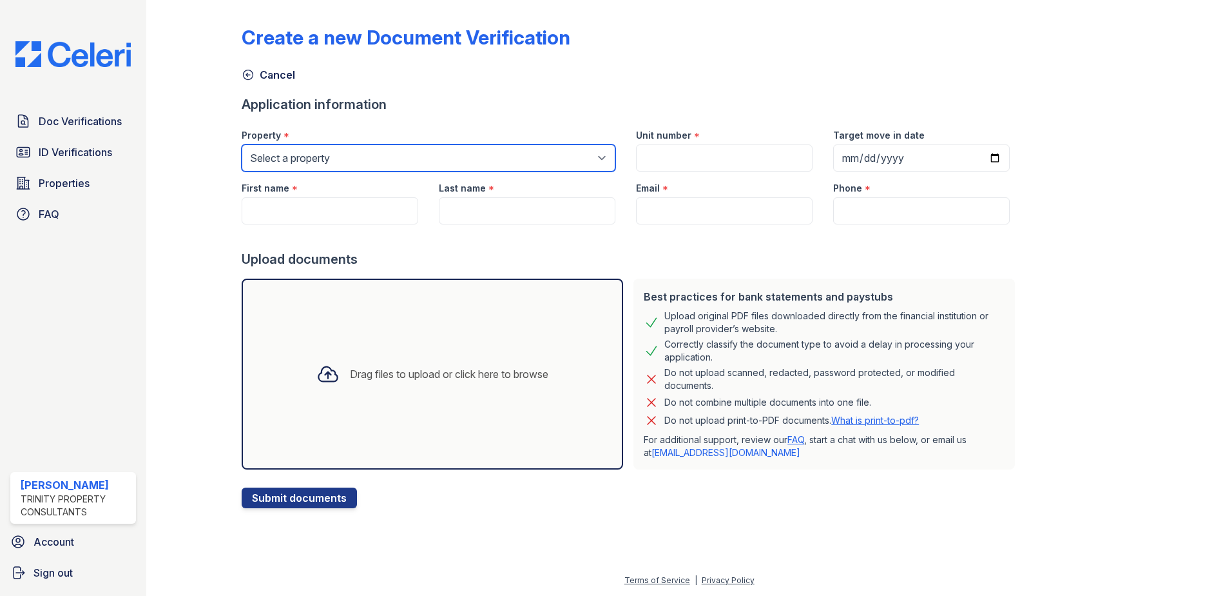
click at [328, 163] on select "Select a property Arrive St Louis Park Arrive Watertower ReNew Town Center" at bounding box center [429, 157] width 374 height 27
select select "4383"
click at [242, 144] on select "Select a property Arrive St Louis Park Arrive Watertower ReNew Town Center" at bounding box center [429, 157] width 374 height 27
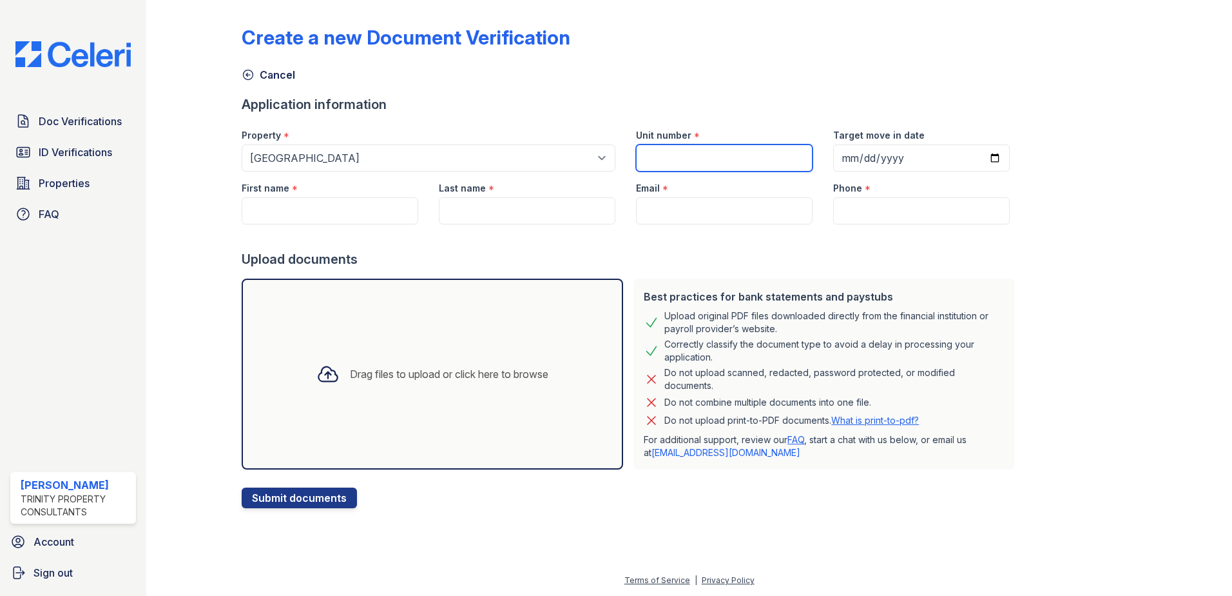
click at [722, 160] on input "Unit number" at bounding box center [724, 157] width 177 height 27
type input "338"
click at [977, 159] on input "Target move in date" at bounding box center [921, 157] width 177 height 27
type input "2025-08-25"
click at [345, 217] on input "First name" at bounding box center [330, 210] width 177 height 27
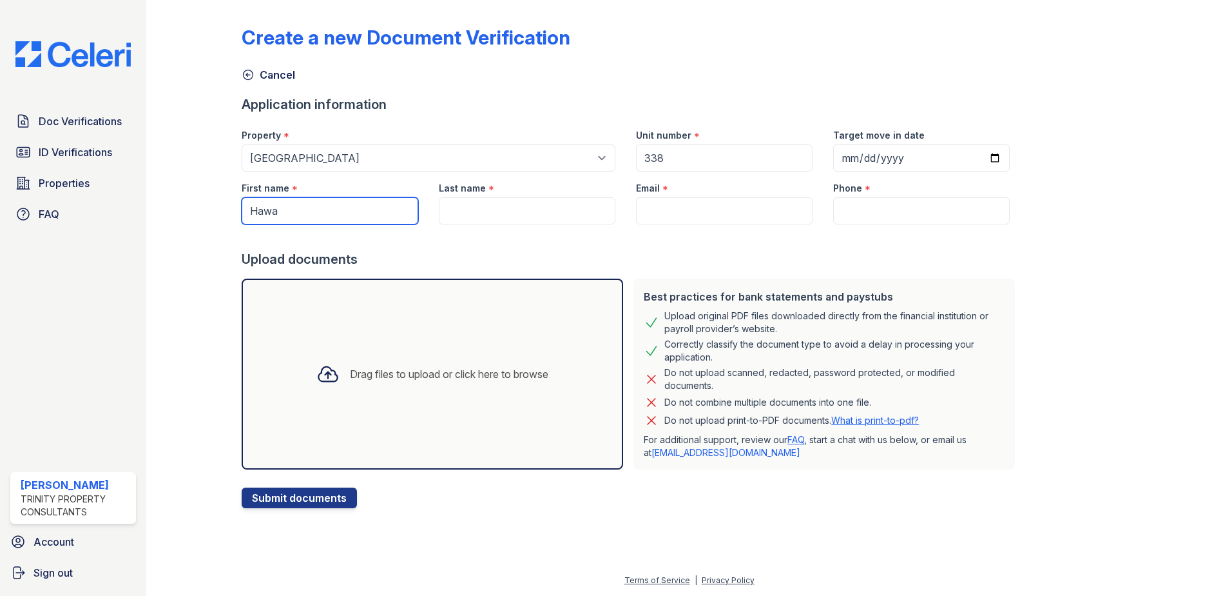
type input "Hawa"
click at [454, 215] on input "Last name" at bounding box center [527, 210] width 177 height 27
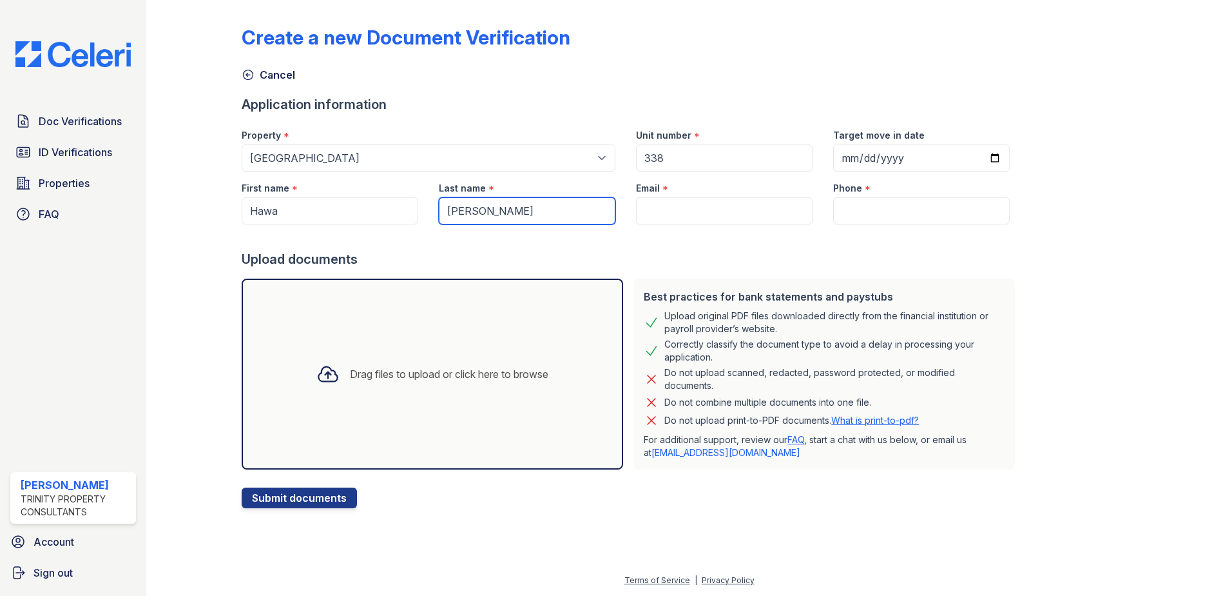
type input "[PERSON_NAME]"
click at [694, 204] on input "Email" at bounding box center [724, 210] width 177 height 27
paste input "[EMAIL_ADDRESS][DOMAIN_NAME]"
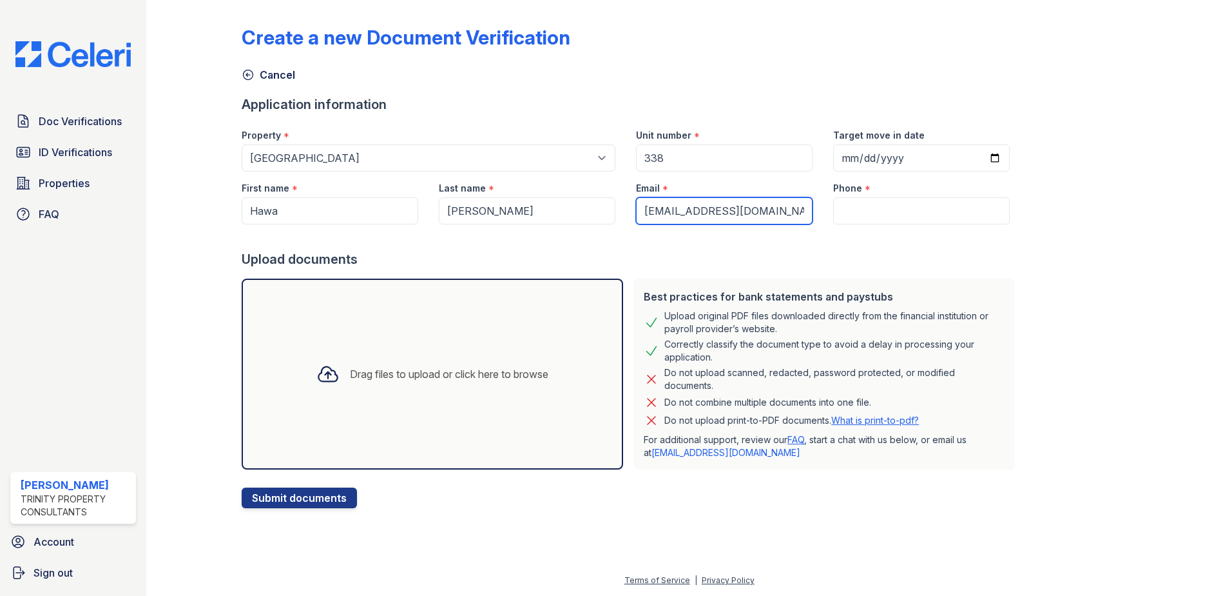
type input "[EMAIL_ADDRESS][DOMAIN_NAME]"
click at [853, 217] on input "Phone" at bounding box center [921, 210] width 177 height 27
paste input "651-587-4034"
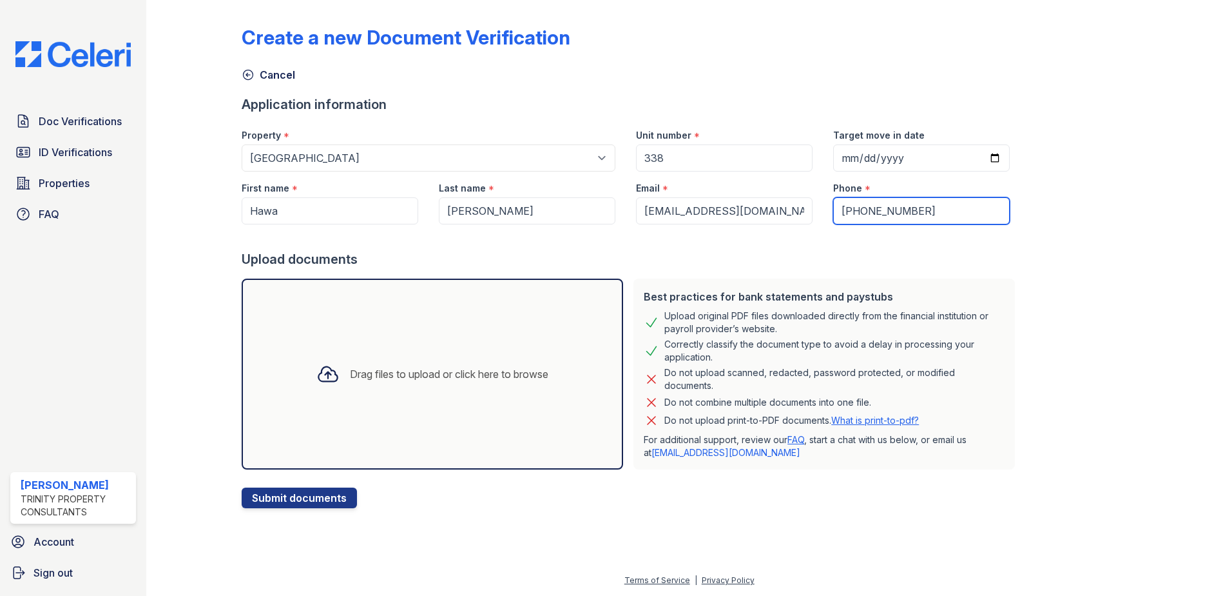
type input "651-587-4034"
click at [1232, 180] on html "Doc Verifications ID Verifications Properties FAQ Mckenna Dillon Trinity Proper…" at bounding box center [616, 298] width 1232 height 596
click at [456, 345] on div "Drag files to upload or click here to browse" at bounding box center [433, 373] width 382 height 191
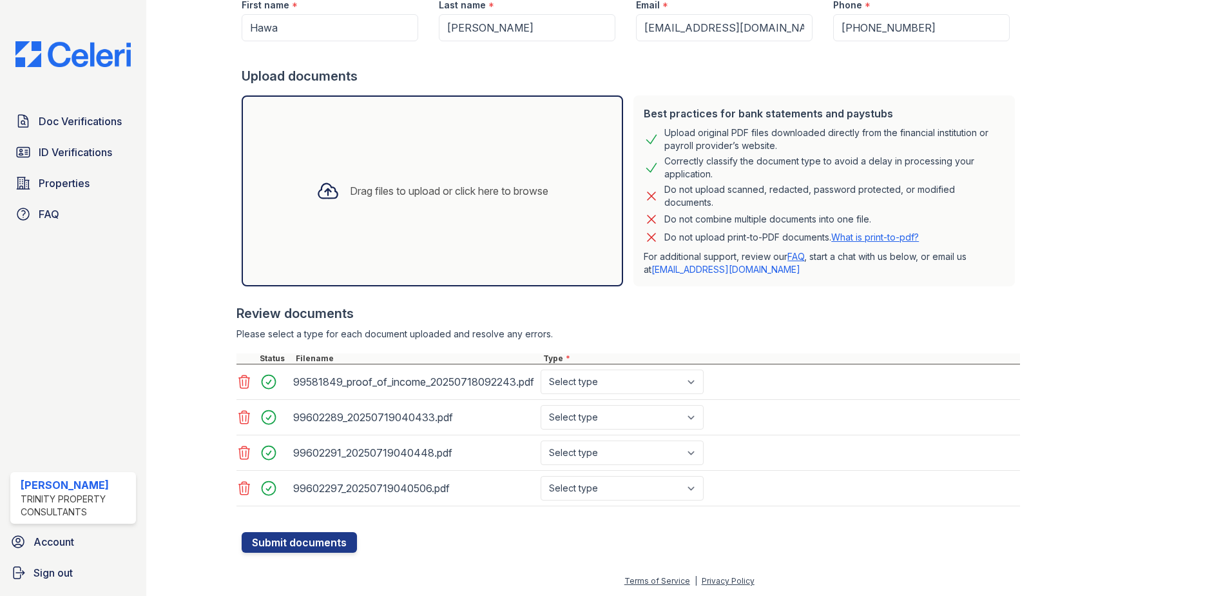
scroll to position [184, 0]
click at [627, 386] on select "Select type Paystub Bank Statement Offer Letter Tax Documents Benefit Award Let…" at bounding box center [622, 381] width 163 height 24
click at [617, 374] on select "Select type Paystub Bank Statement Offer Letter Tax Documents Benefit Award Let…" at bounding box center [622, 381] width 163 height 24
select select "paystub"
click at [541, 369] on select "Select type Paystub Bank Statement Offer Letter Tax Documents Benefit Award Let…" at bounding box center [622, 381] width 163 height 24
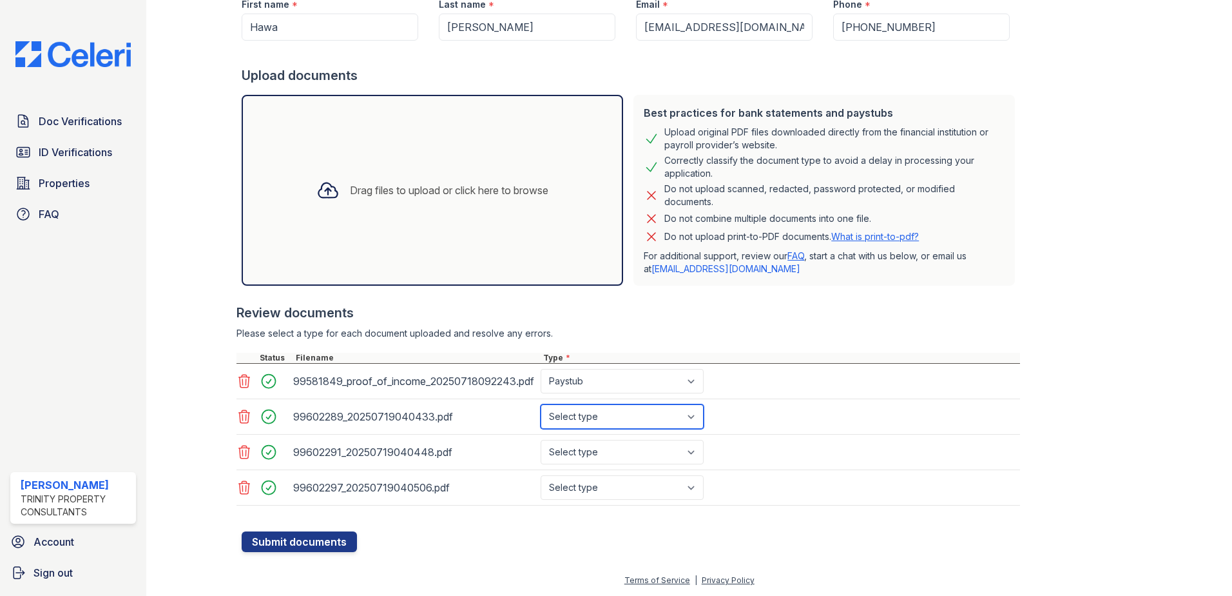
click at [615, 408] on select "Select type Paystub Bank Statement Offer Letter Tax Documents Benefit Award Let…" at bounding box center [622, 416] width 163 height 24
select select "paystub"
click at [541, 404] on select "Select type Paystub Bank Statement Offer Letter Tax Documents Benefit Award Let…" at bounding box center [622, 416] width 163 height 24
click at [616, 443] on select "Select type Paystub Bank Statement Offer Letter Tax Documents Benefit Award Let…" at bounding box center [622, 452] width 163 height 24
select select "paystub"
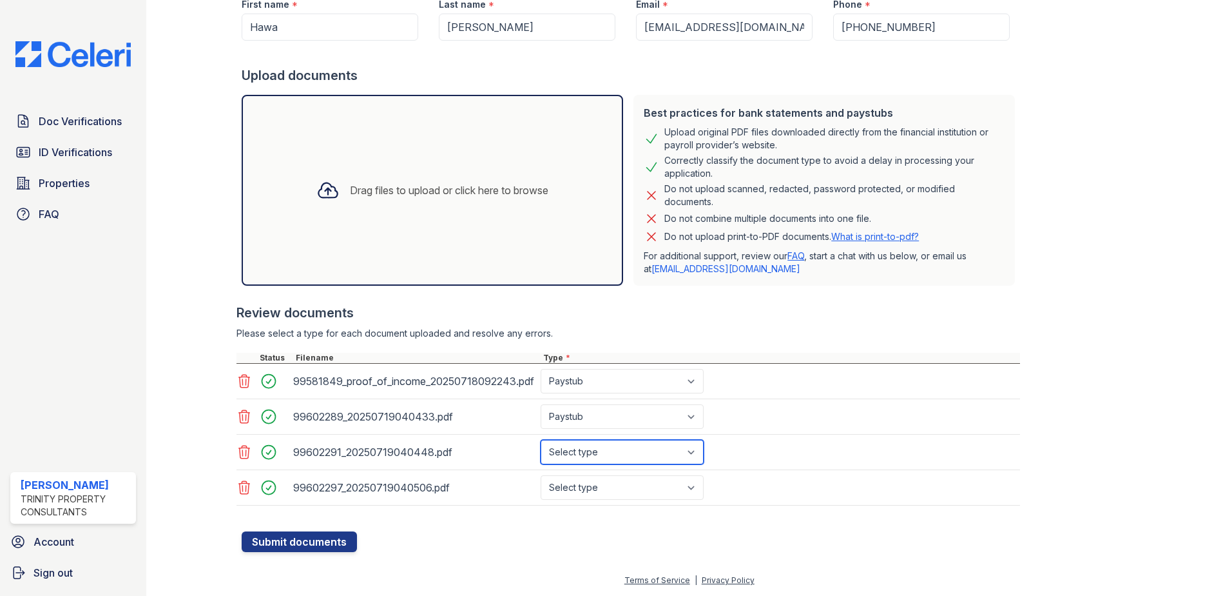
click at [541, 440] on select "Select type Paystub Bank Statement Offer Letter Tax Documents Benefit Award Let…" at bounding box center [622, 452] width 163 height 24
drag, startPoint x: 617, startPoint y: 475, endPoint x: 616, endPoint y: 489, distance: 14.2
click at [617, 475] on select "Select type Paystub Bank Statement Offer Letter Tax Documents Benefit Award Let…" at bounding box center [622, 487] width 163 height 24
select select "paystub"
click at [541, 475] on select "Select type Paystub Bank Statement Offer Letter Tax Documents Benefit Award Let…" at bounding box center [622, 487] width 163 height 24
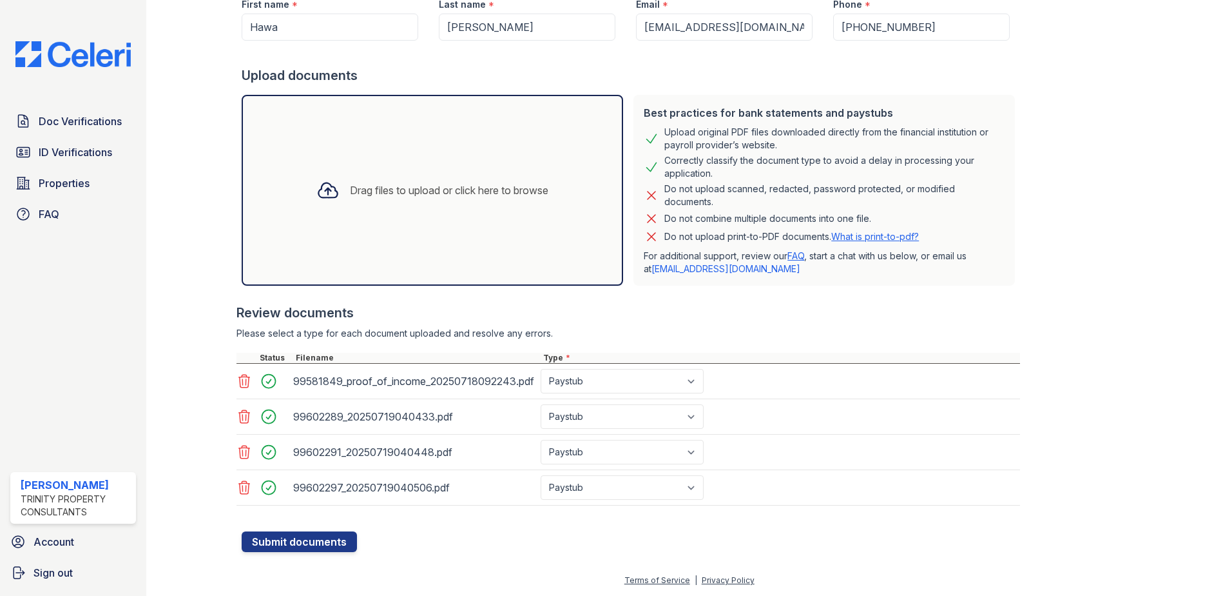
drag, startPoint x: 750, startPoint y: 539, endPoint x: 720, endPoint y: 551, distance: 32.4
click at [748, 537] on form "Application information Property * Select a property Arrive St Louis Park Arriv…" at bounding box center [631, 232] width 779 height 640
click at [268, 534] on button "Submit documents" at bounding box center [299, 541] width 115 height 21
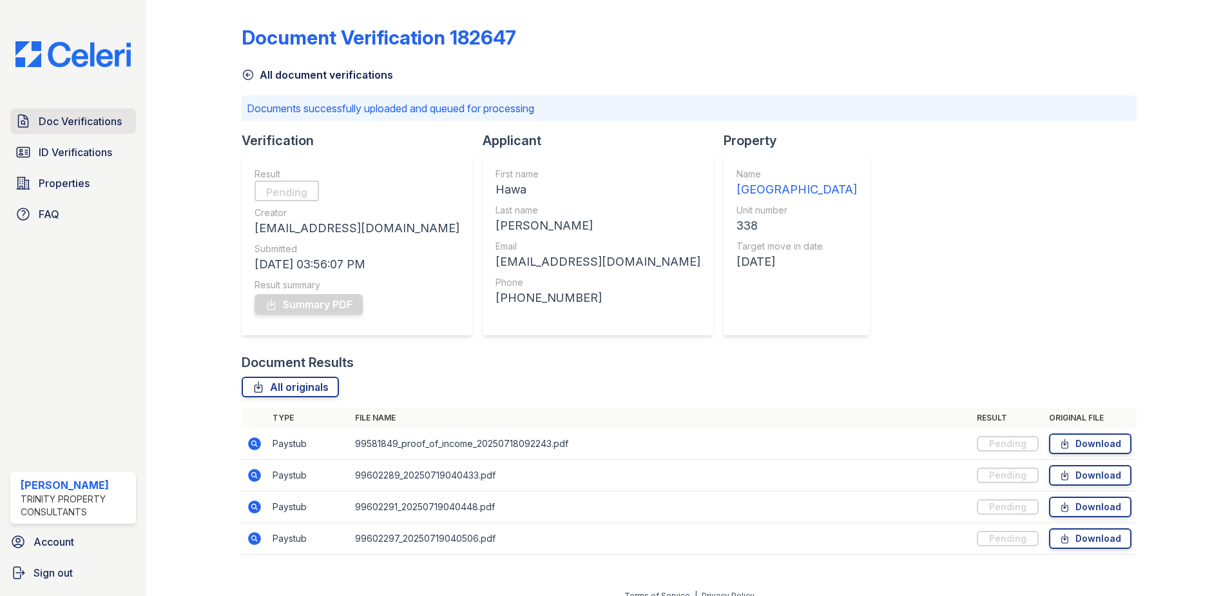
click at [77, 117] on span "Doc Verifications" at bounding box center [80, 120] width 83 height 15
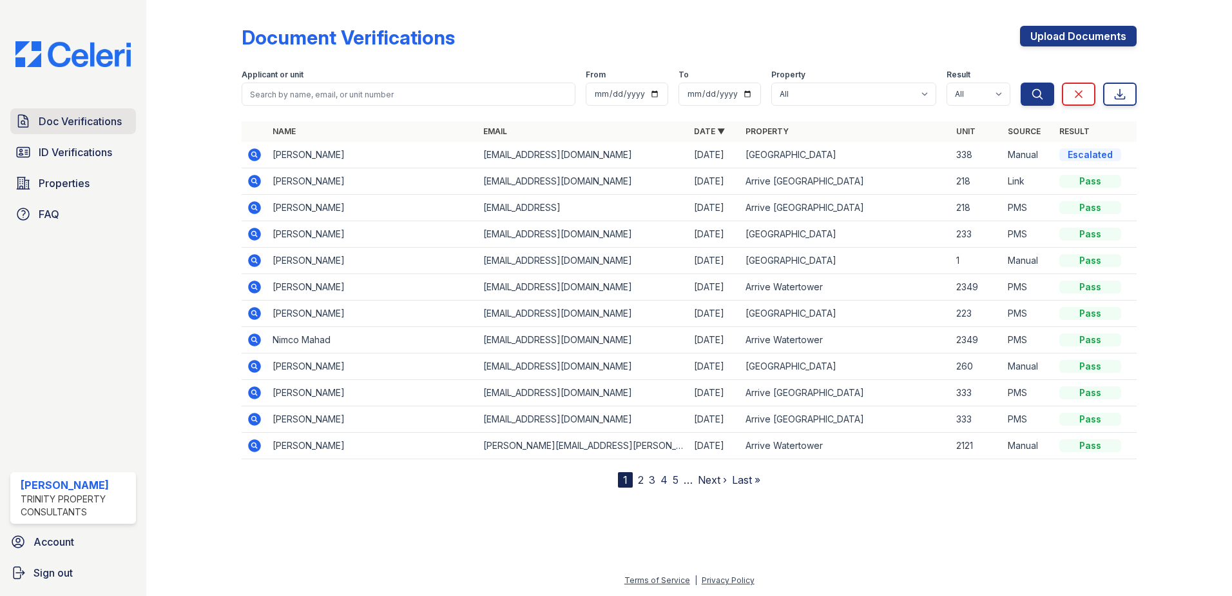
click at [101, 124] on span "Doc Verifications" at bounding box center [80, 120] width 83 height 15
click at [99, 151] on span "ID Verifications" at bounding box center [75, 151] width 73 height 15
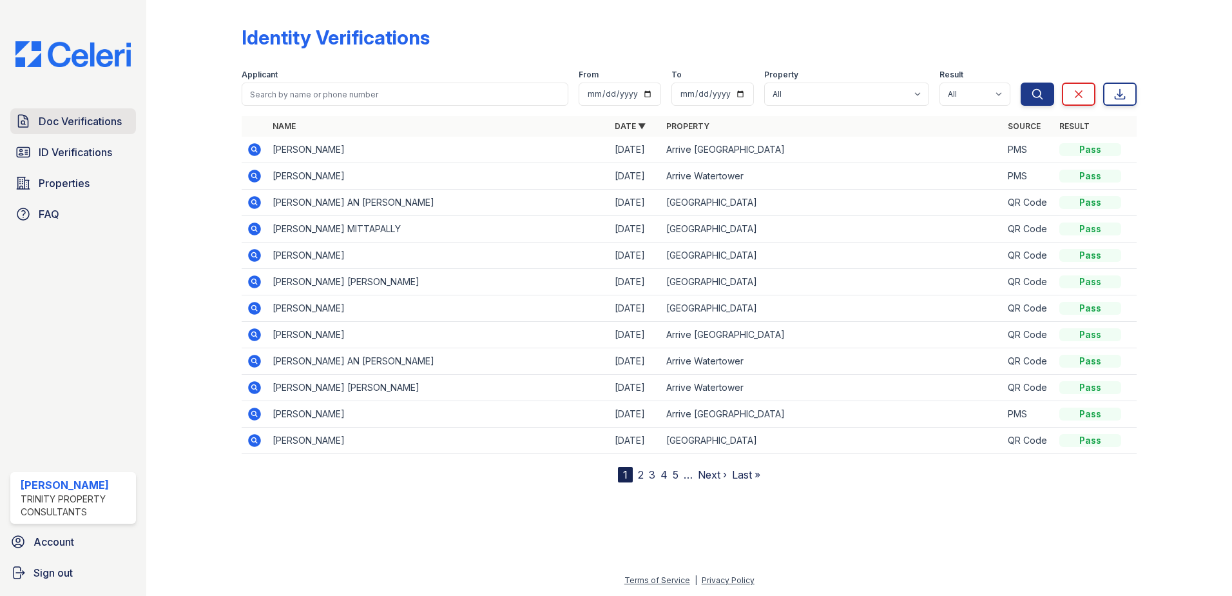
click at [95, 119] on span "Doc Verifications" at bounding box center [80, 120] width 83 height 15
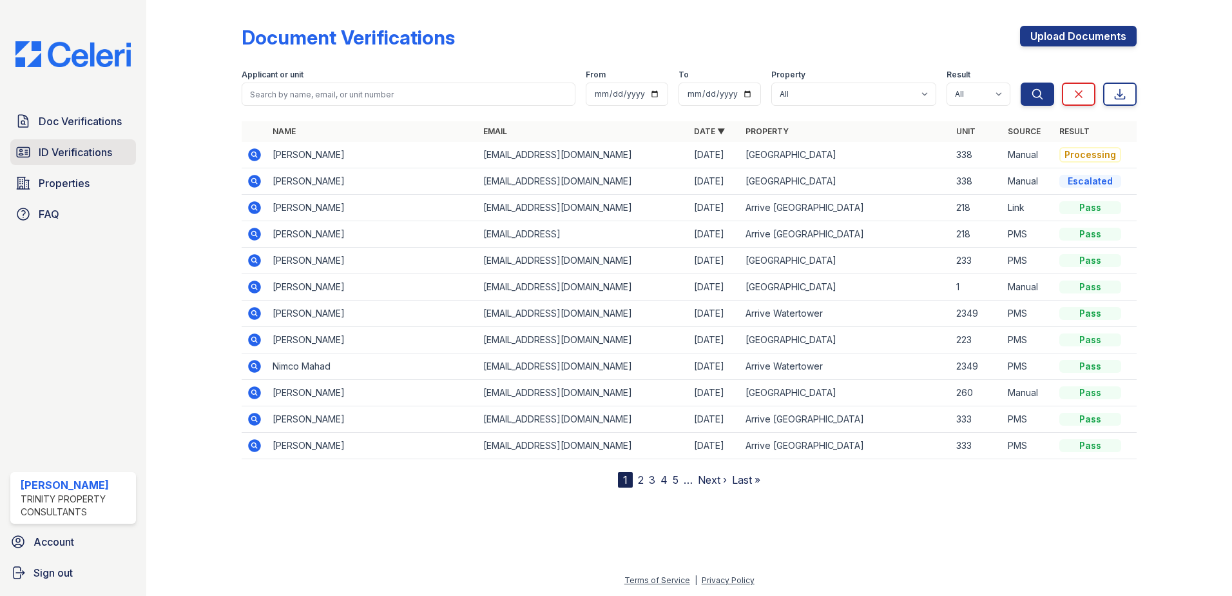
click at [64, 161] on link "ID Verifications" at bounding box center [73, 152] width 126 height 26
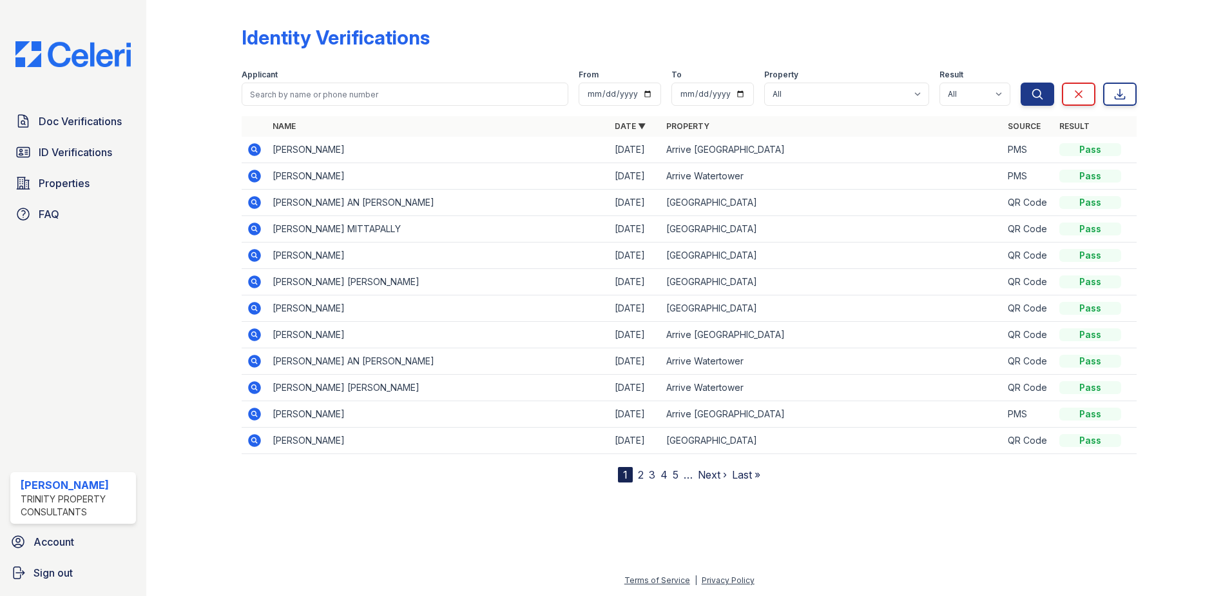
click at [84, 124] on span "Doc Verifications" at bounding box center [80, 120] width 83 height 15
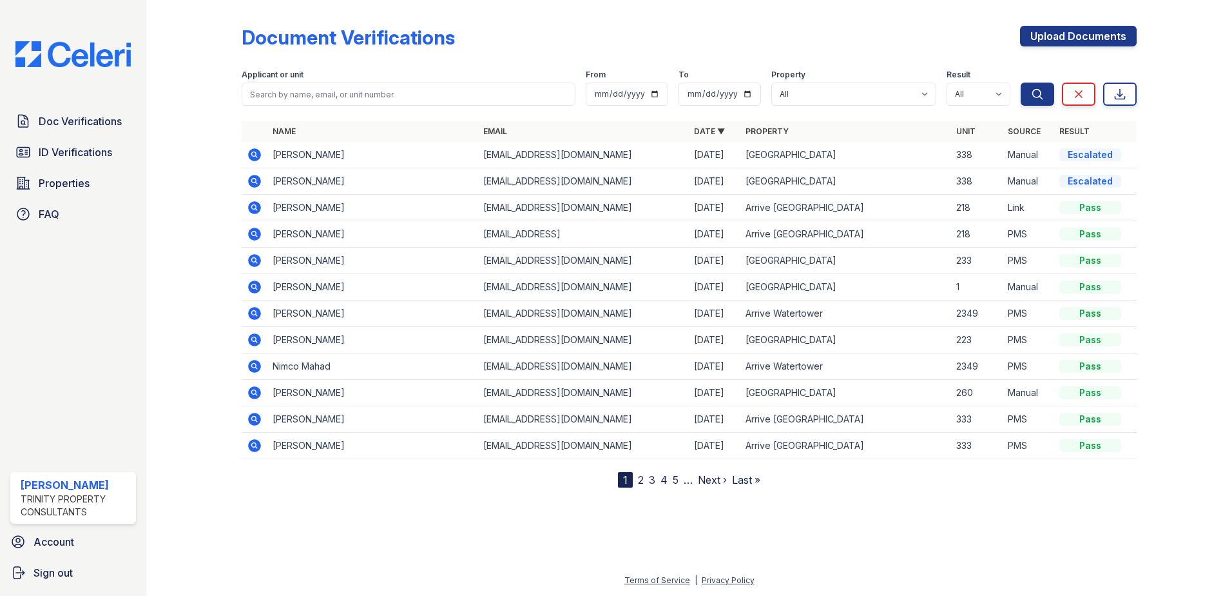
click at [249, 158] on icon at bounding box center [254, 154] width 13 height 13
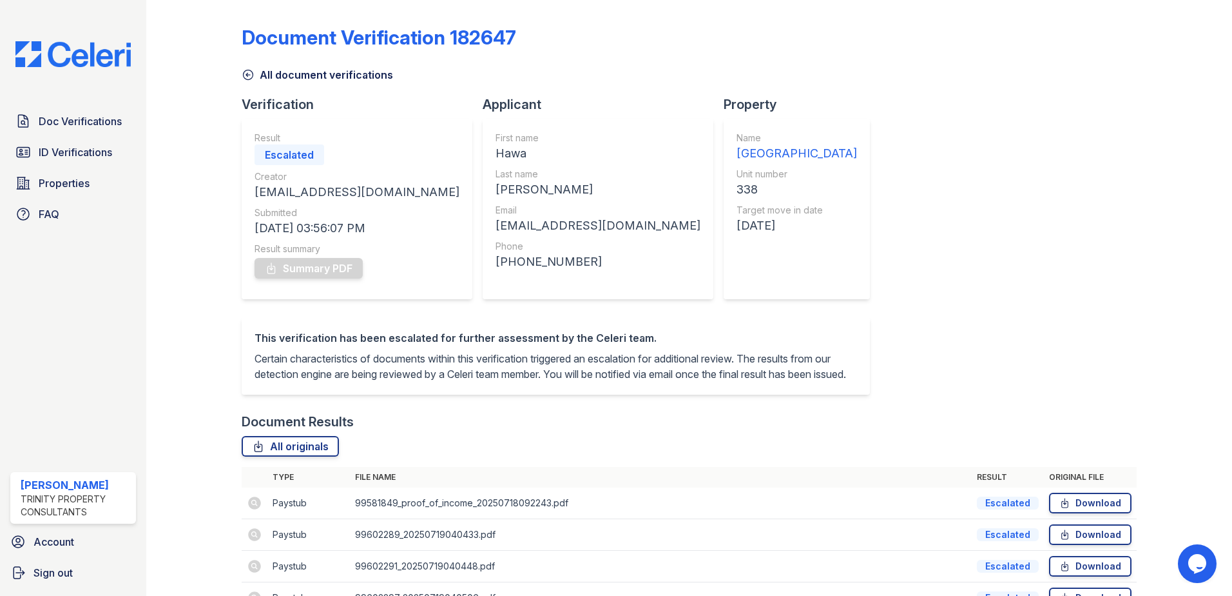
click at [244, 77] on icon at bounding box center [248, 74] width 13 height 13
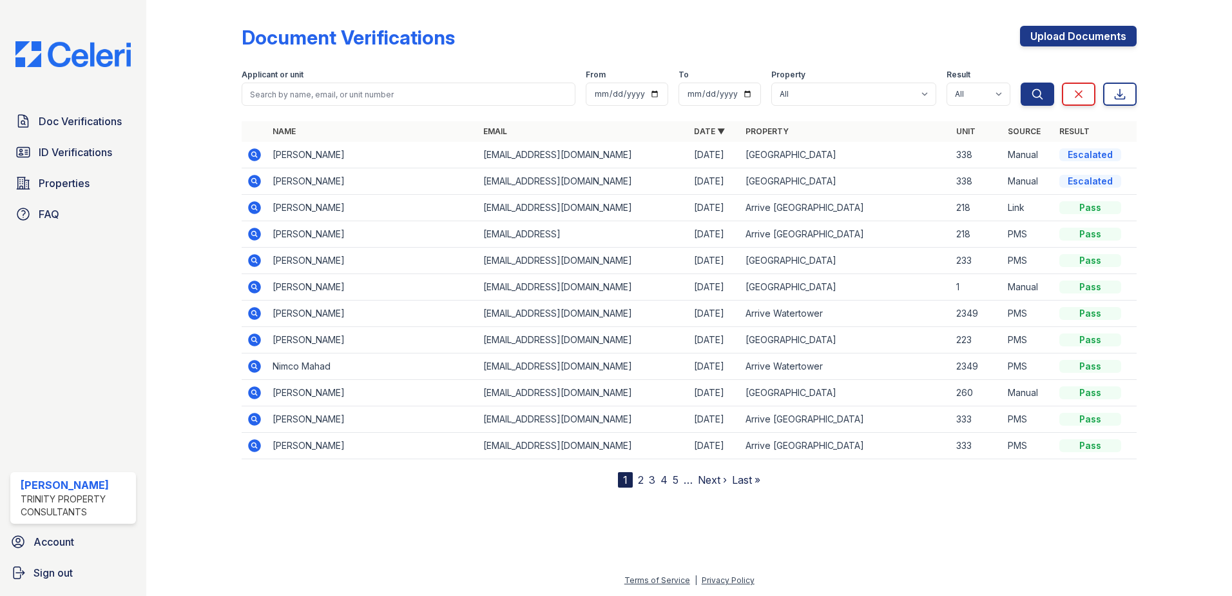
click at [252, 183] on icon at bounding box center [254, 181] width 13 height 13
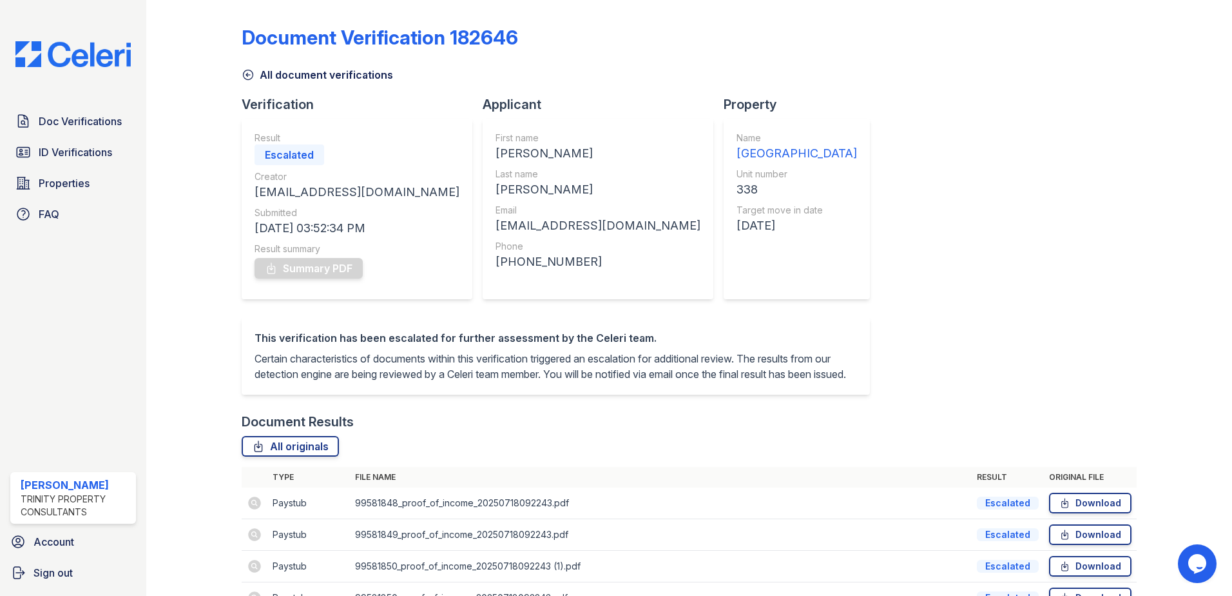
click at [248, 77] on icon at bounding box center [248, 74] width 13 height 13
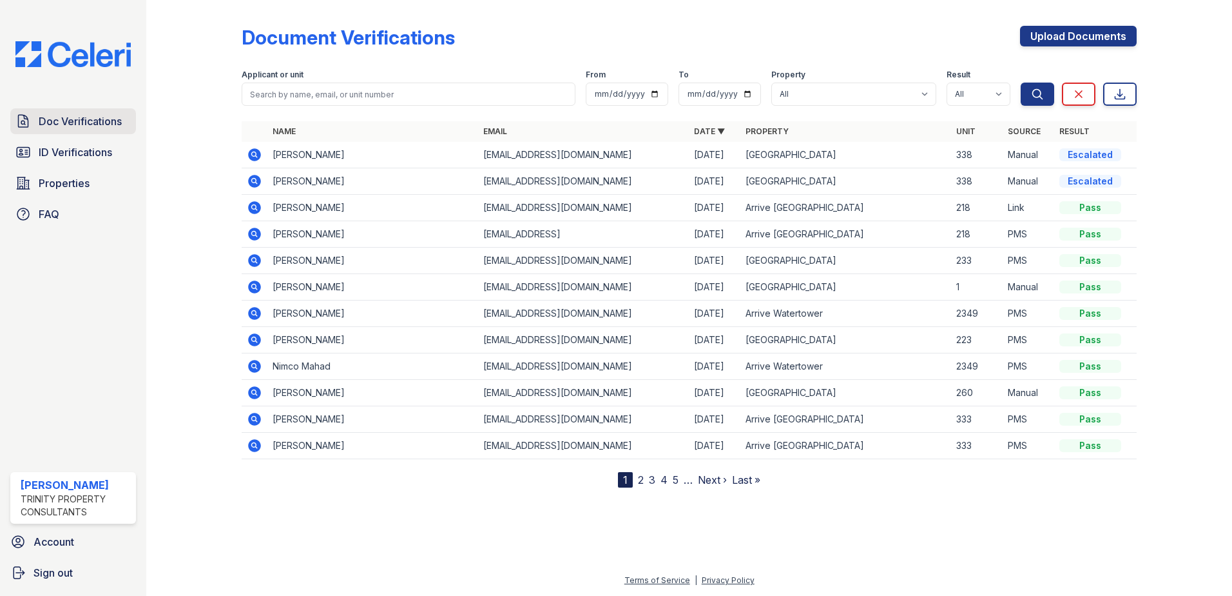
click at [94, 113] on span "Doc Verifications" at bounding box center [80, 120] width 83 height 15
click at [72, 148] on span "ID Verifications" at bounding box center [75, 151] width 73 height 15
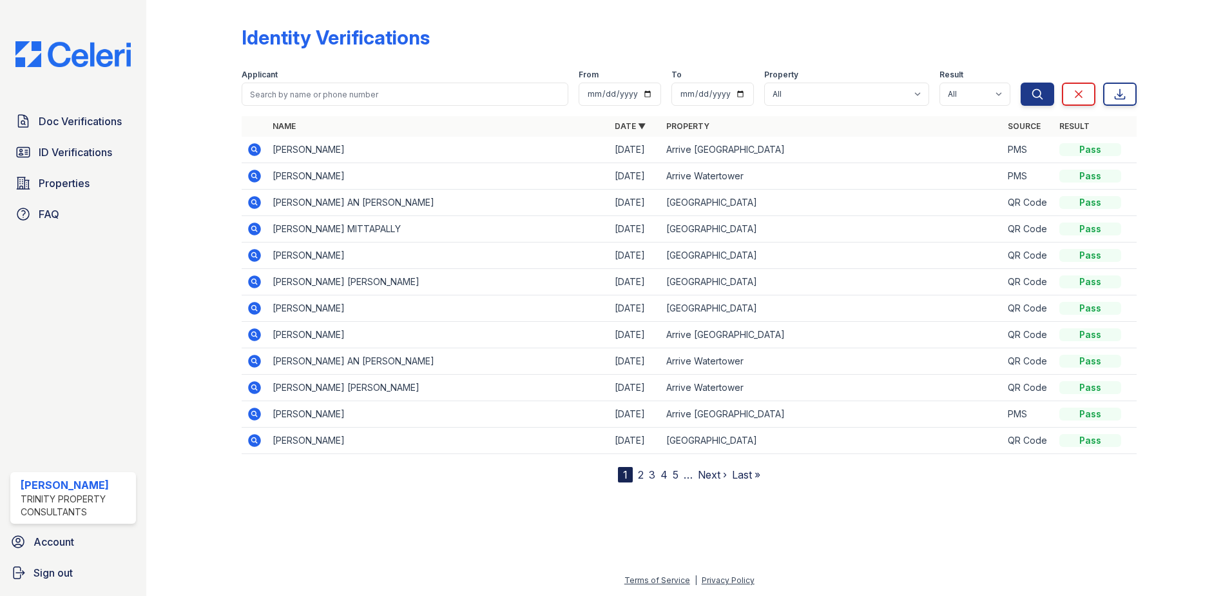
click at [87, 130] on link "Doc Verifications" at bounding box center [73, 121] width 126 height 26
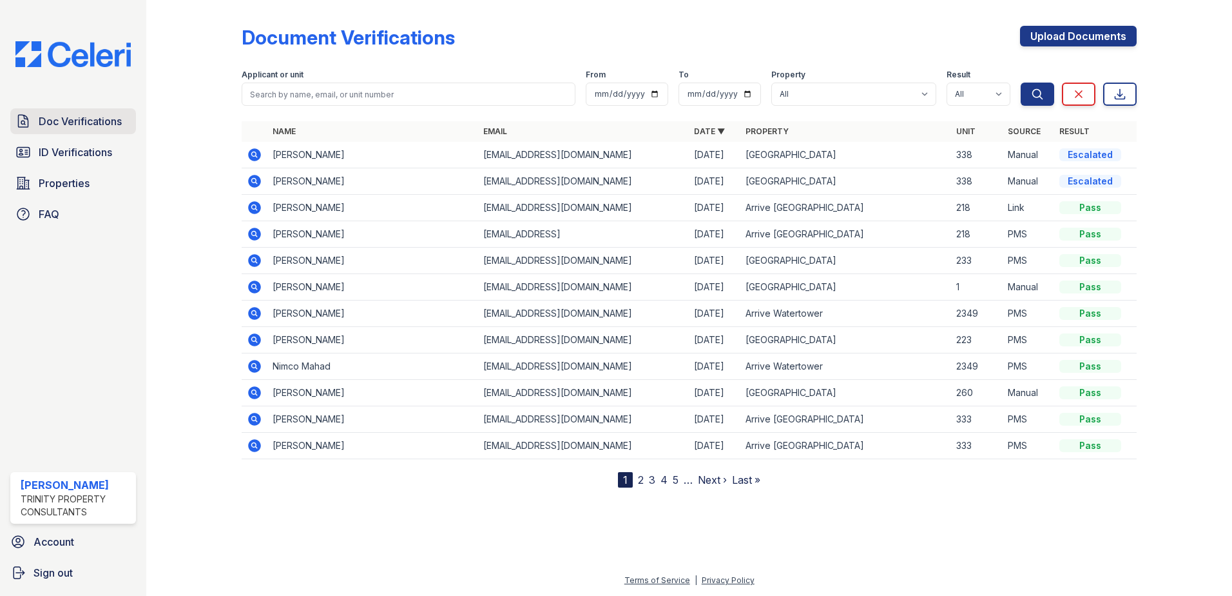
click at [79, 128] on span "Doc Verifications" at bounding box center [80, 120] width 83 height 15
click at [253, 153] on icon at bounding box center [253, 153] width 3 height 3
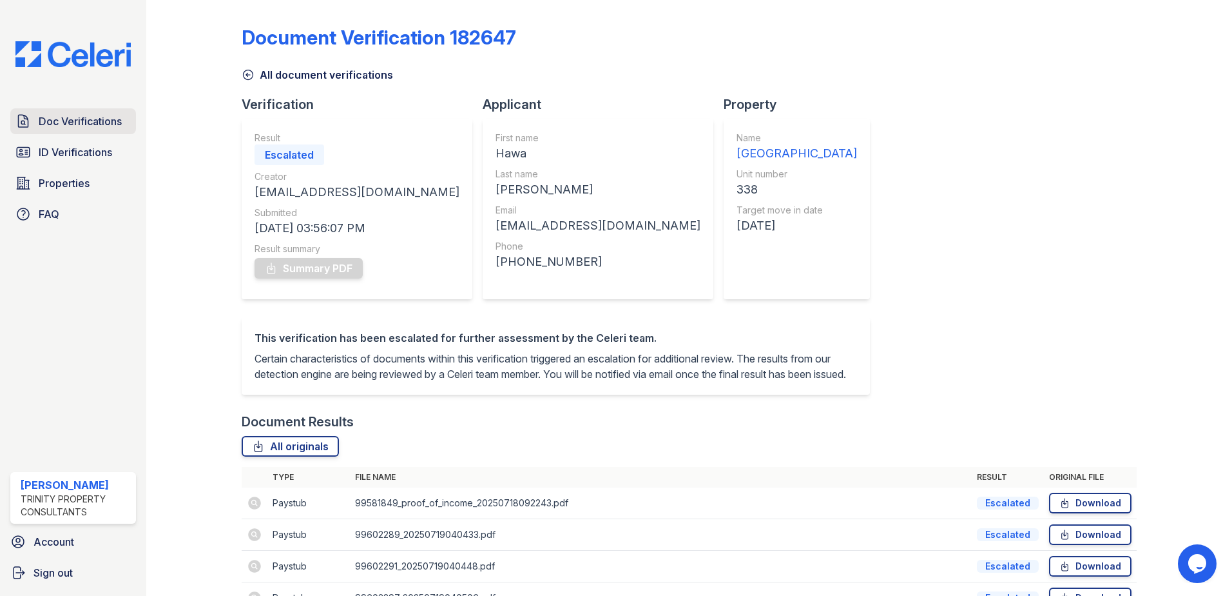
click at [72, 121] on span "Doc Verifications" at bounding box center [80, 120] width 83 height 15
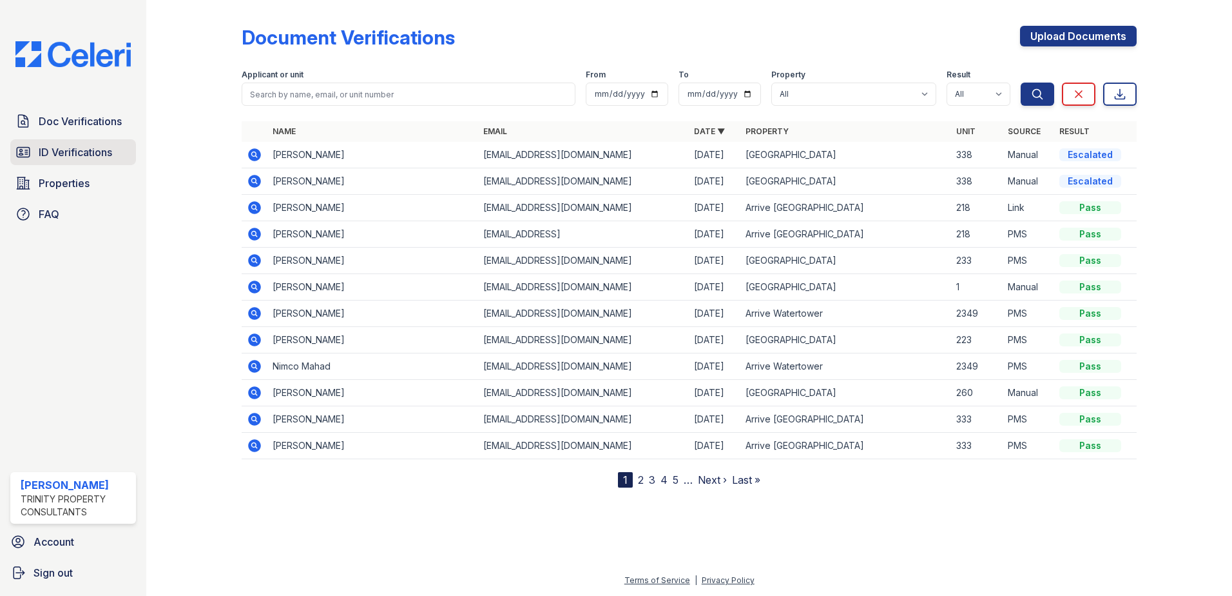
click at [64, 157] on span "ID Verifications" at bounding box center [75, 151] width 73 height 15
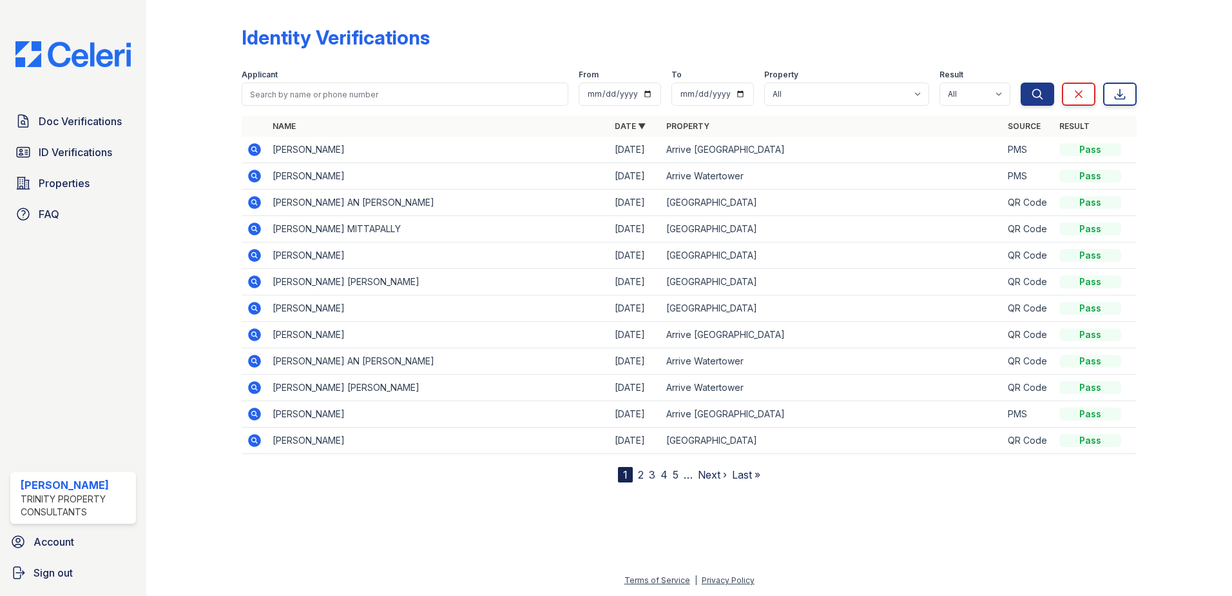
click at [75, 124] on span "Doc Verifications" at bounding box center [80, 120] width 83 height 15
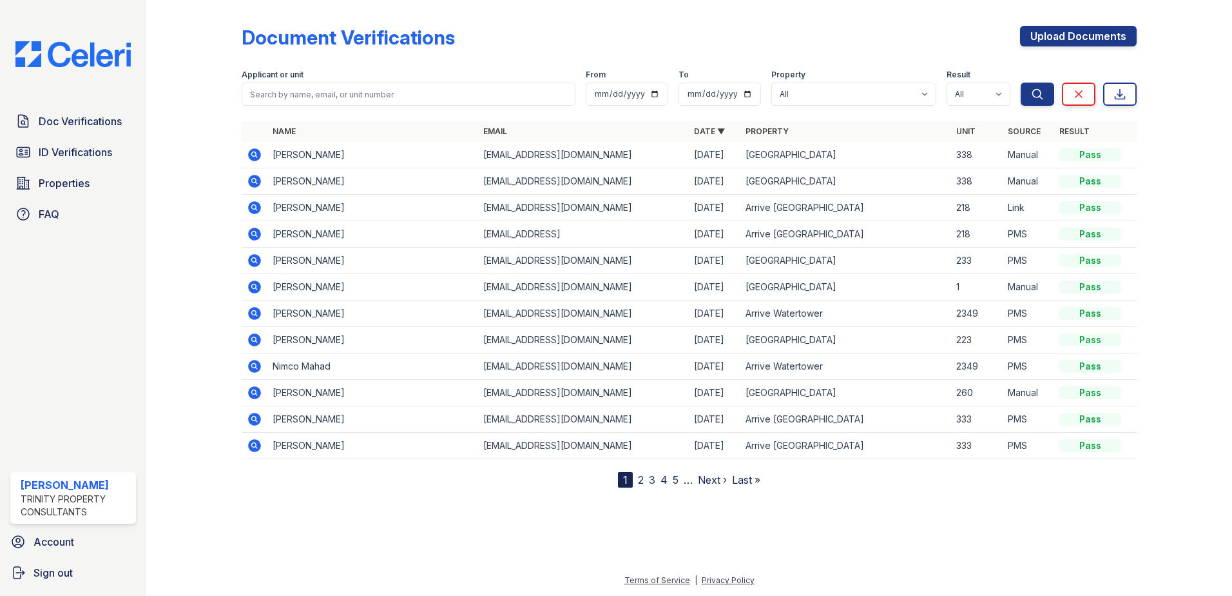
click at [80, 166] on div "Doc Verifications ID Verifications Properties FAQ" at bounding box center [73, 167] width 136 height 119
click at [79, 149] on span "ID Verifications" at bounding box center [75, 151] width 73 height 15
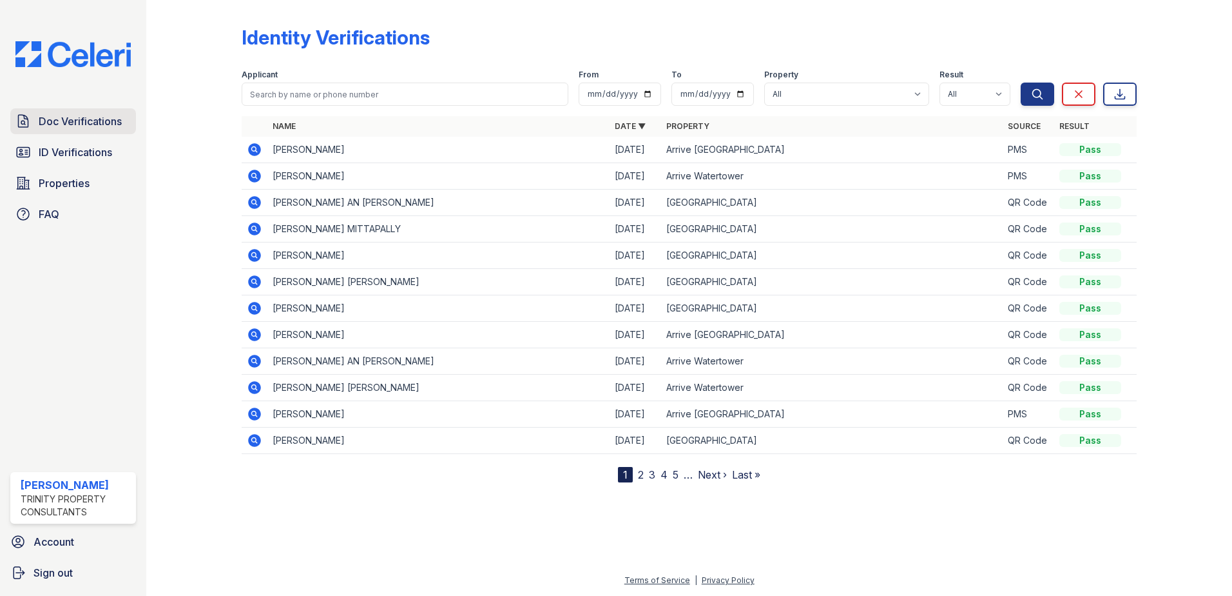
click at [86, 124] on span "Doc Verifications" at bounding box center [80, 120] width 83 height 15
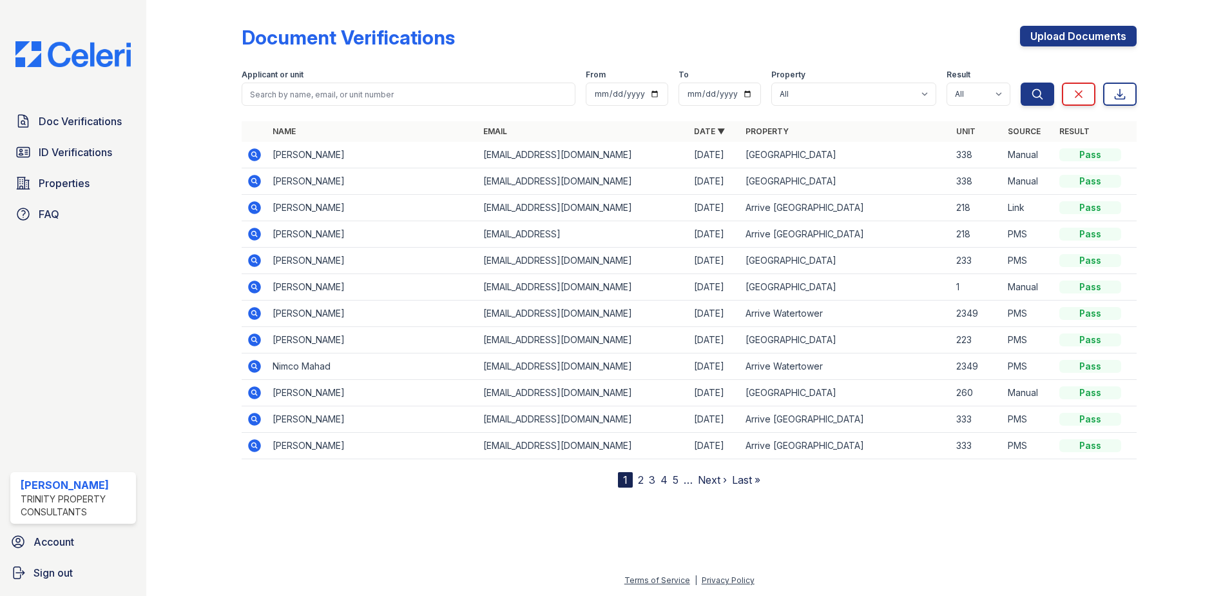
click at [253, 157] on icon at bounding box center [254, 154] width 13 height 13
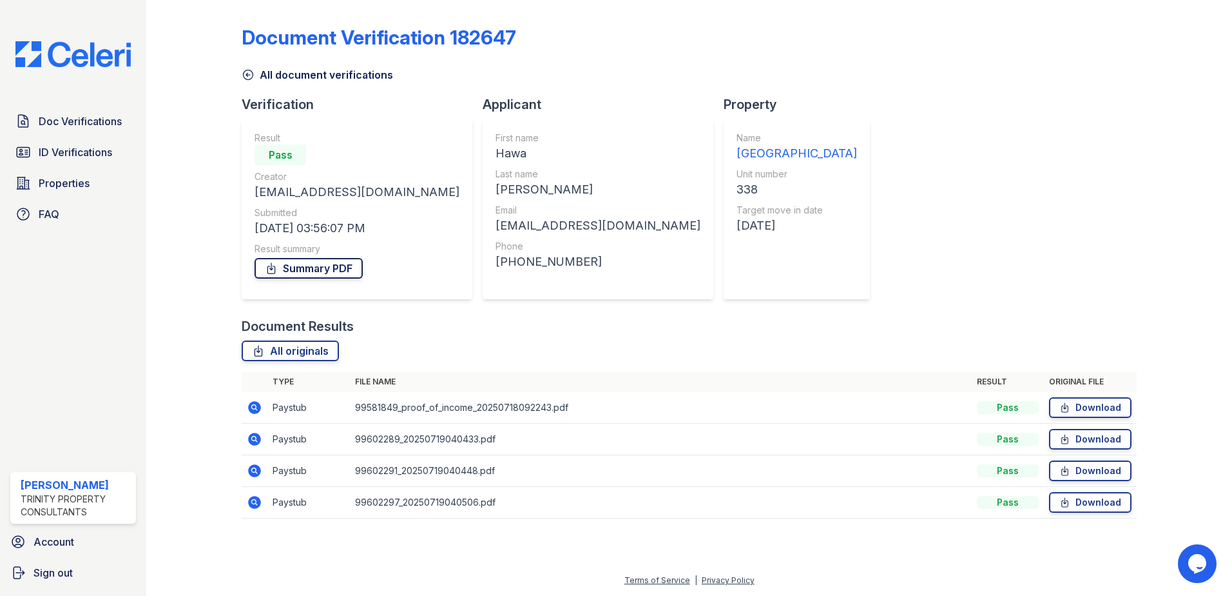
click at [319, 272] on link "Summary PDF" at bounding box center [309, 268] width 108 height 21
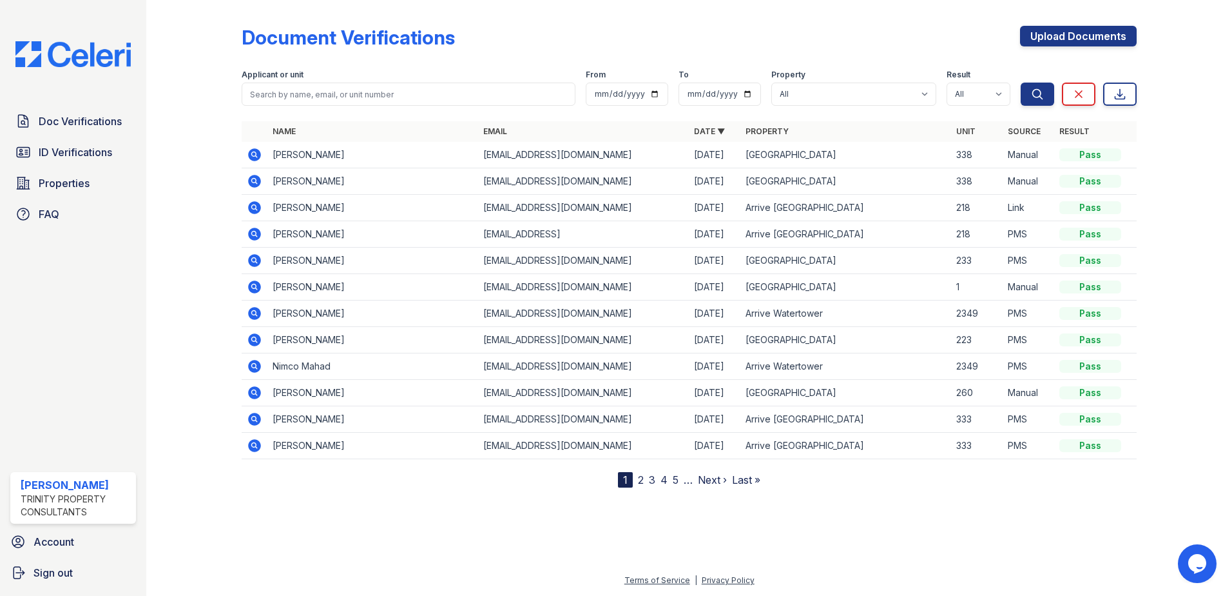
click at [251, 177] on icon at bounding box center [254, 181] width 13 height 13
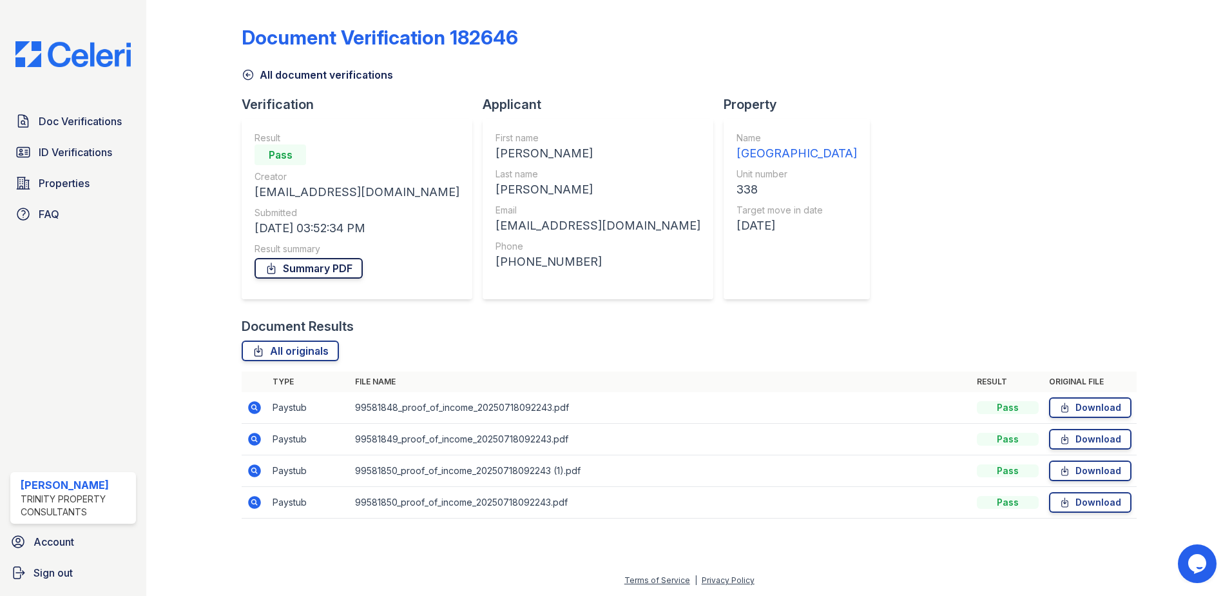
click at [321, 267] on link "Summary PDF" at bounding box center [309, 268] width 108 height 21
